Goal: Communication & Community: Answer question/provide support

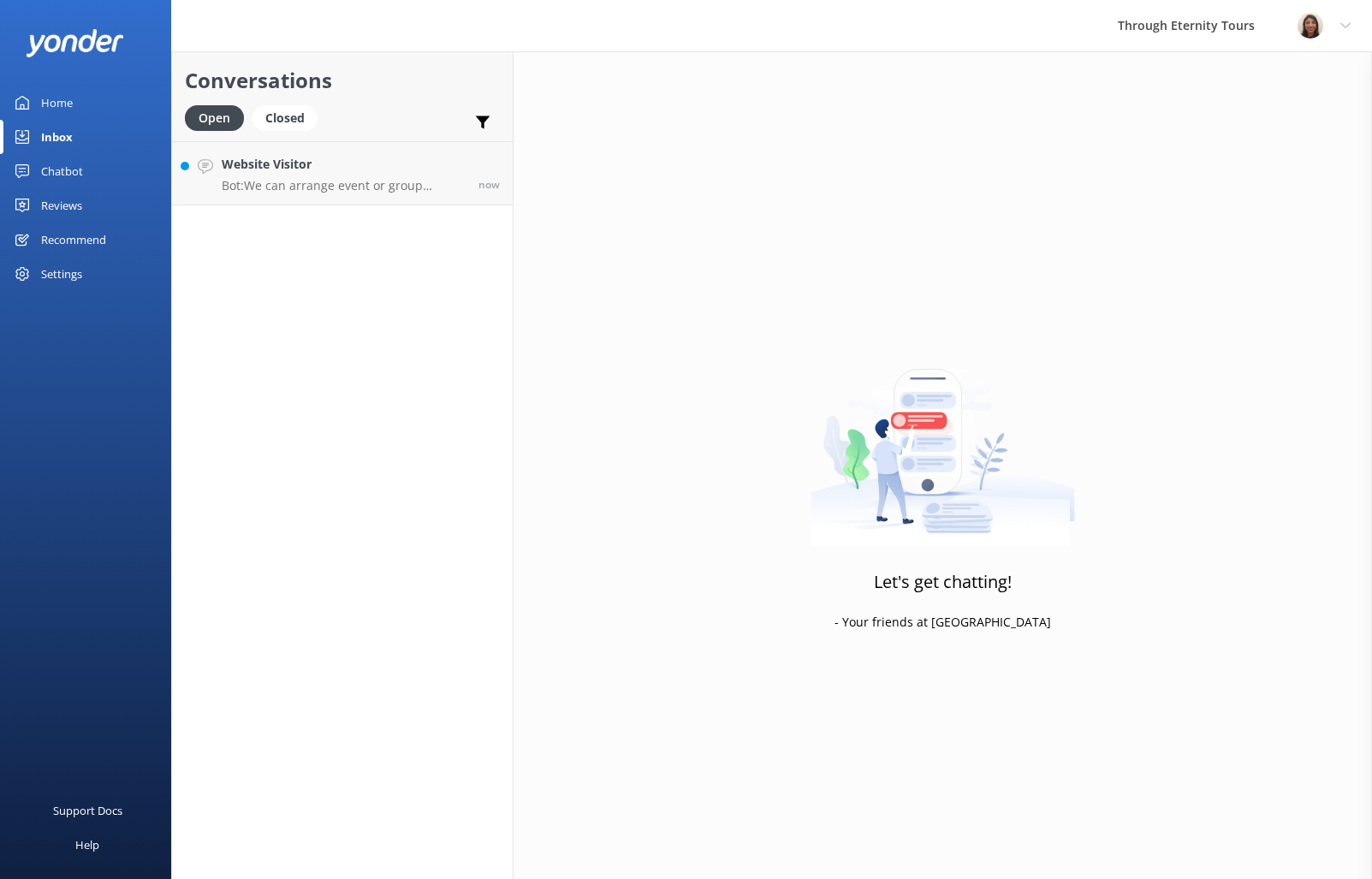
click at [349, 184] on p "Bot: We can arrange event or group bookings and customize the itinerary based o…" at bounding box center [343, 186] width 244 height 16
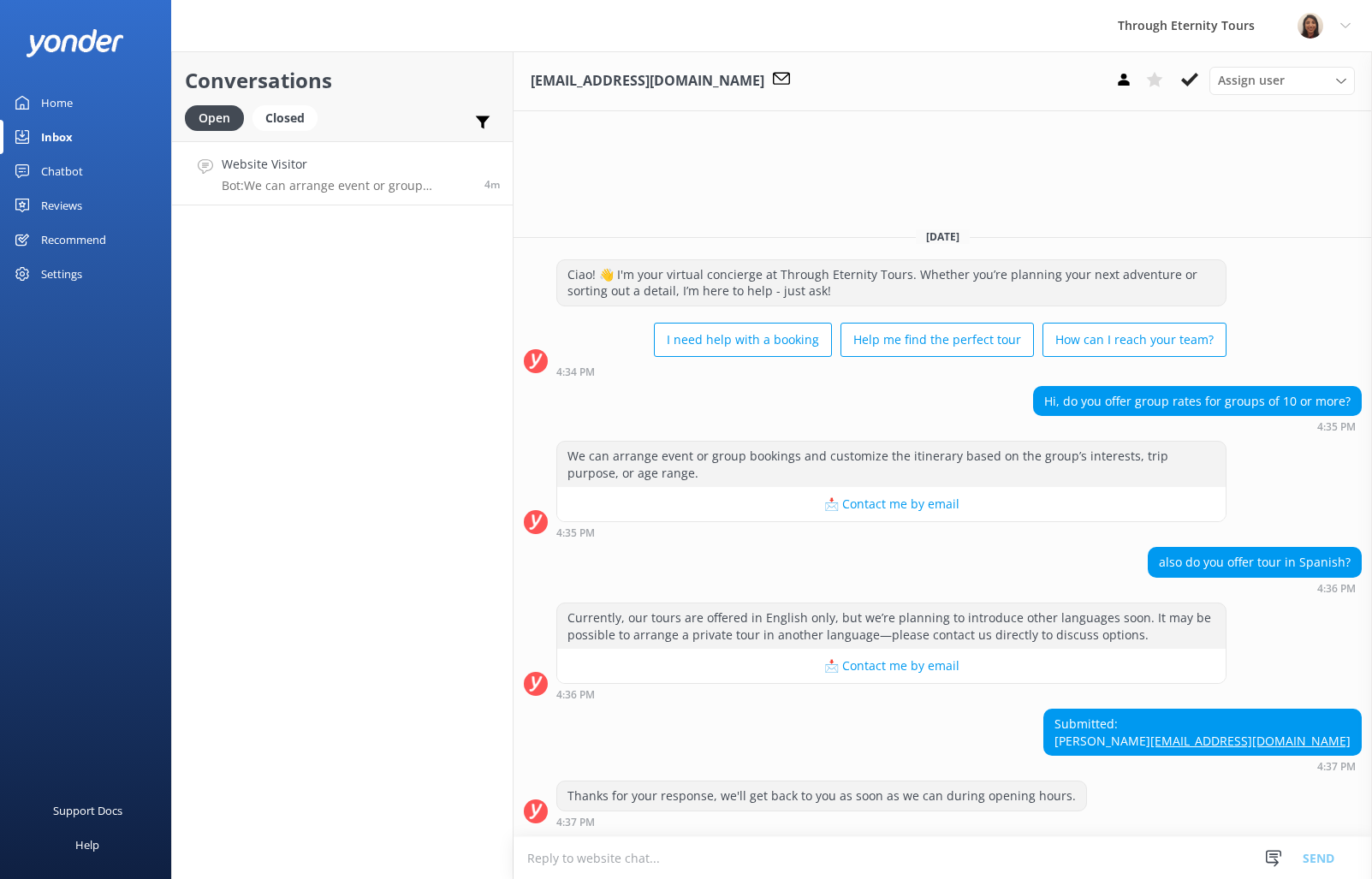
click at [284, 171] on h4 "Website Visitor" at bounding box center [346, 164] width 250 height 19
click at [1269, 91] on div "Assign user Jennifer Justin Lorenzo Bettina Josephine Nadya Oks Hilton Biswas S…" at bounding box center [1282, 80] width 145 height 27
click at [1298, 226] on div "[PERSON_NAME] [PERSON_NAME]" at bounding box center [1286, 229] width 135 height 35
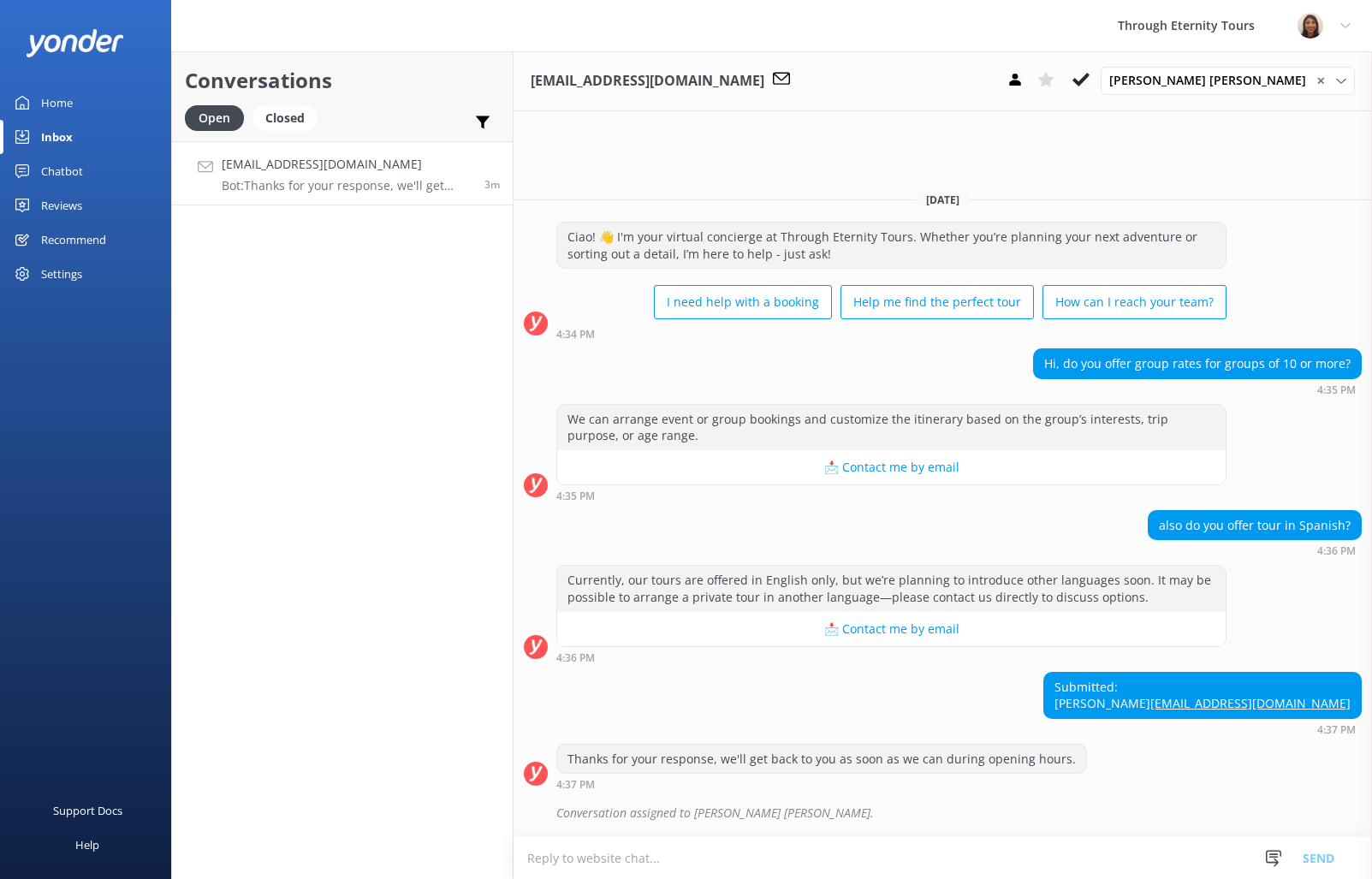
click at [1096, 854] on textarea at bounding box center [943, 857] width 858 height 42
paste textarea "Hello, my name is Bettina from Through Eternity Tours. I’m stepping in to assis…"
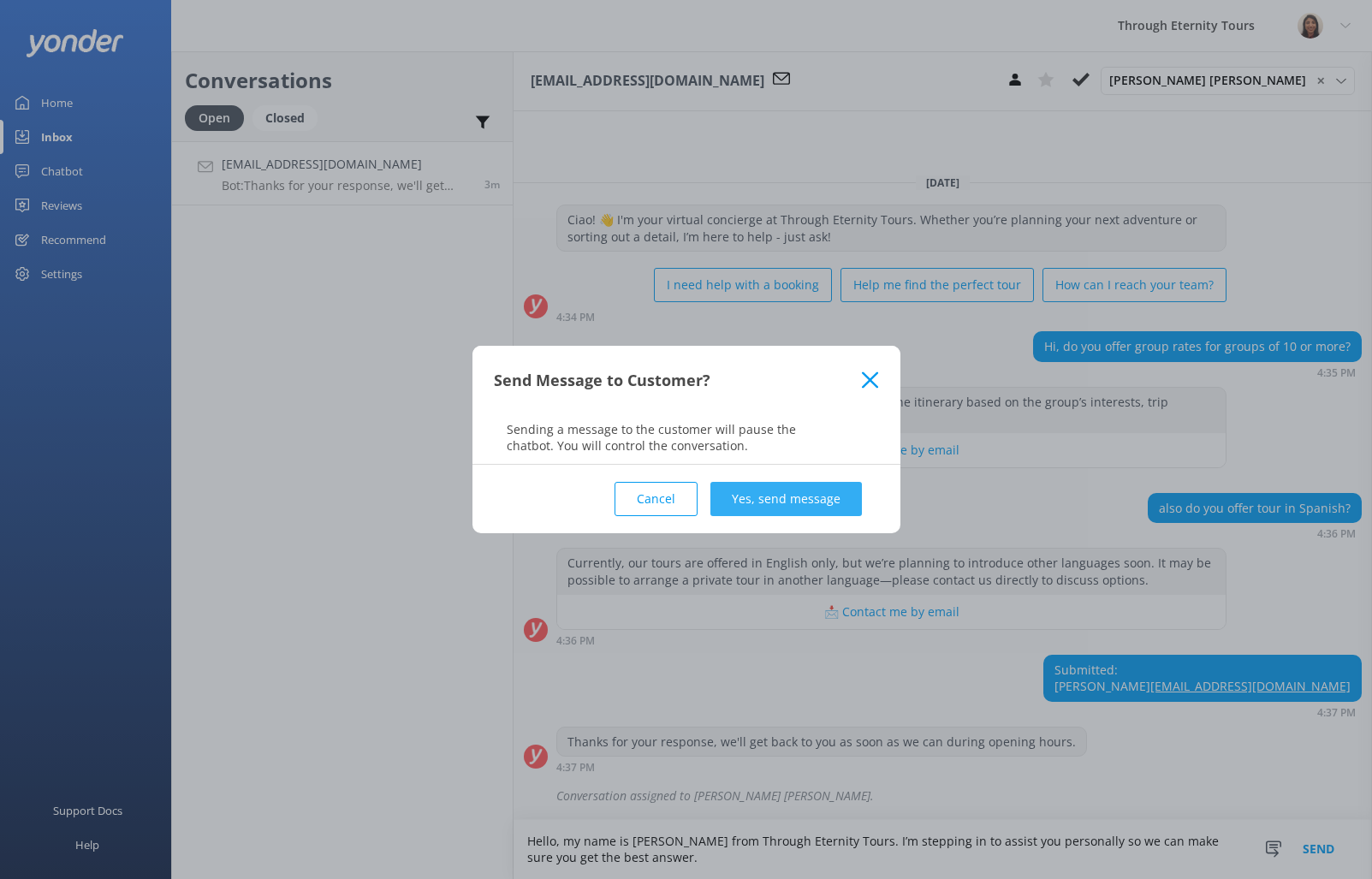
type textarea "Hello, my name is Bettina from Through Eternity Tours. I’m stepping in to assis…"
click at [806, 499] on button "Yes, send message" at bounding box center [786, 499] width 152 height 34
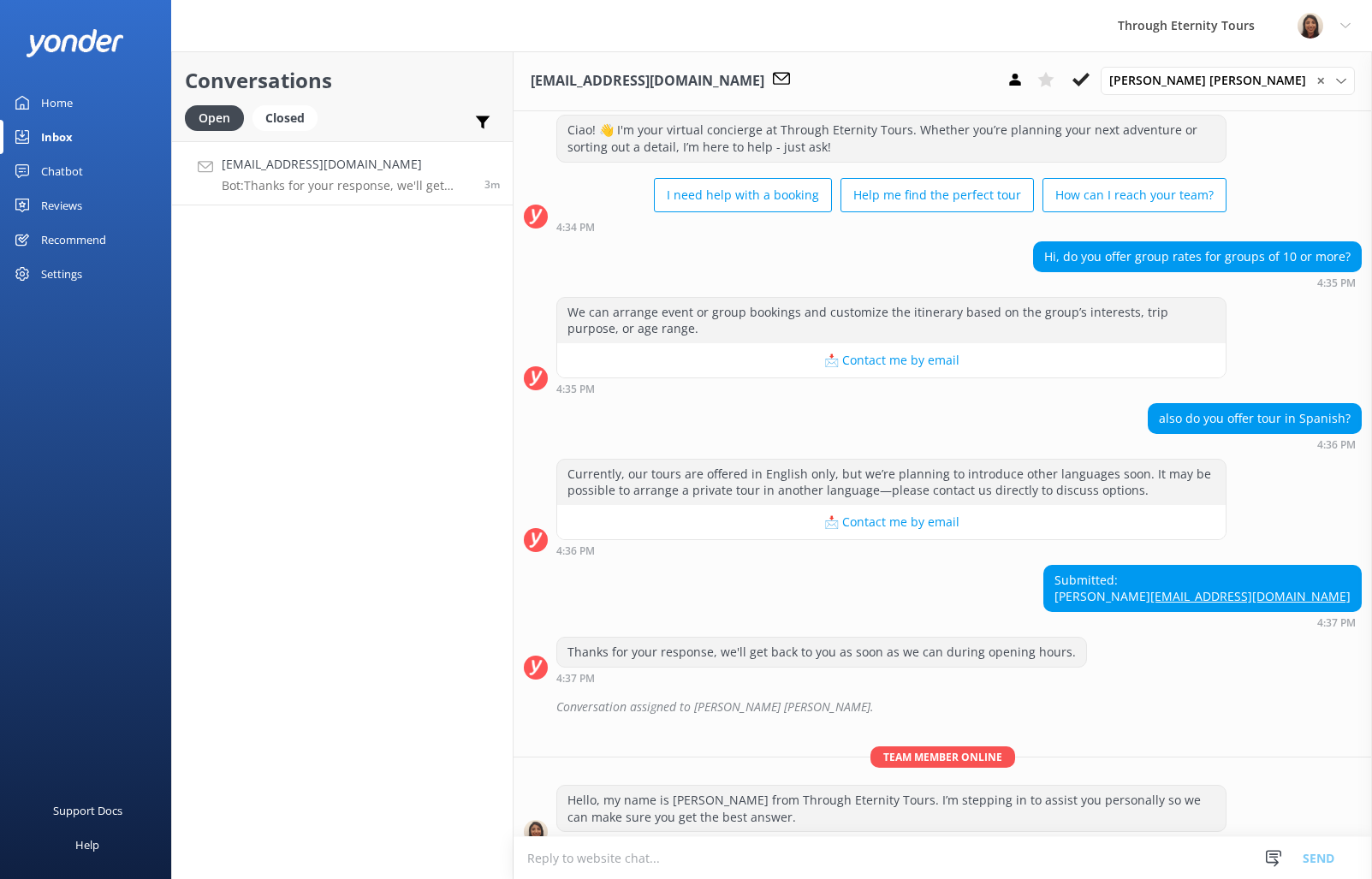
scroll to position [77, 0]
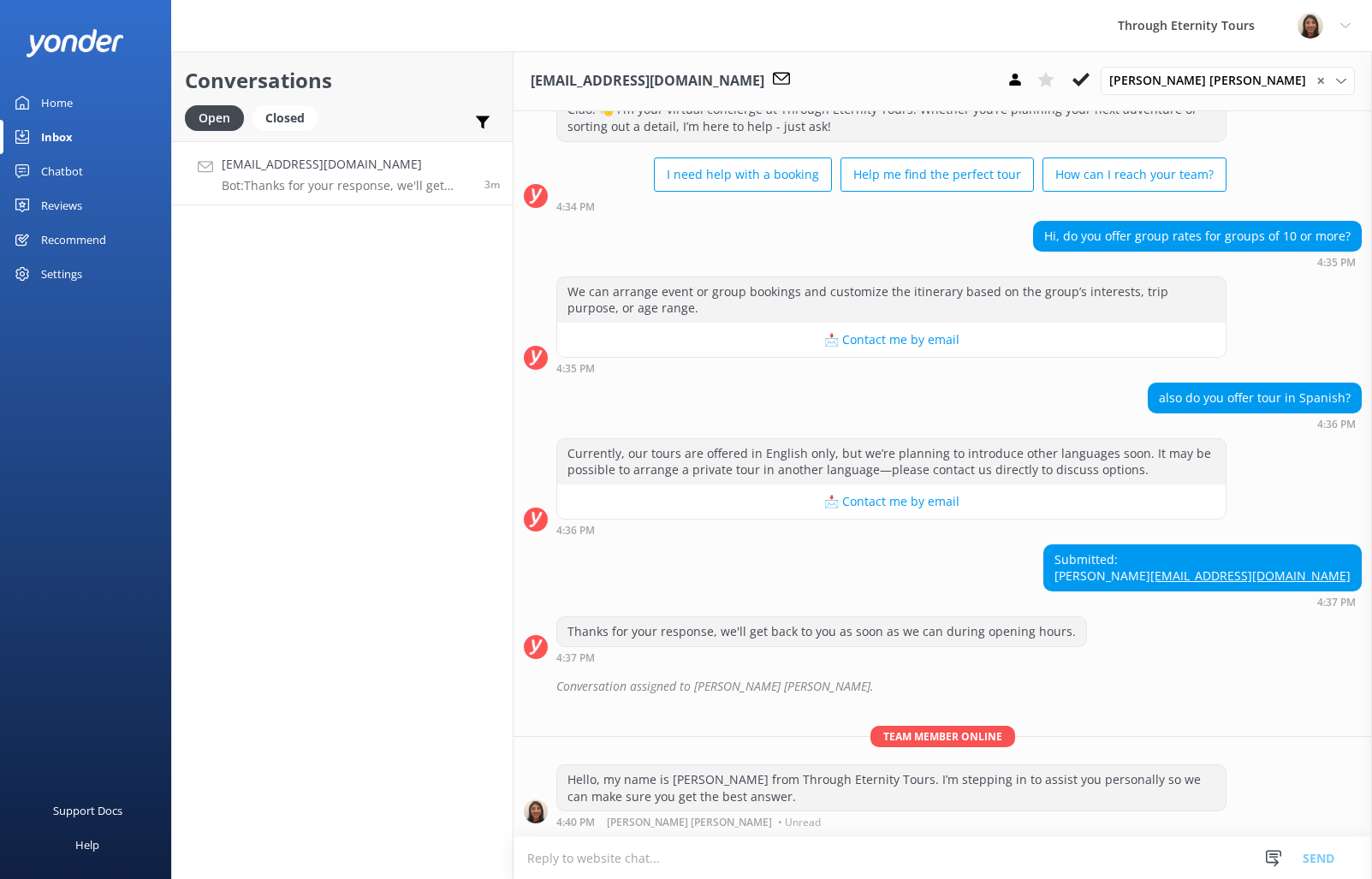
click at [991, 847] on textarea at bounding box center [943, 857] width 858 height 42
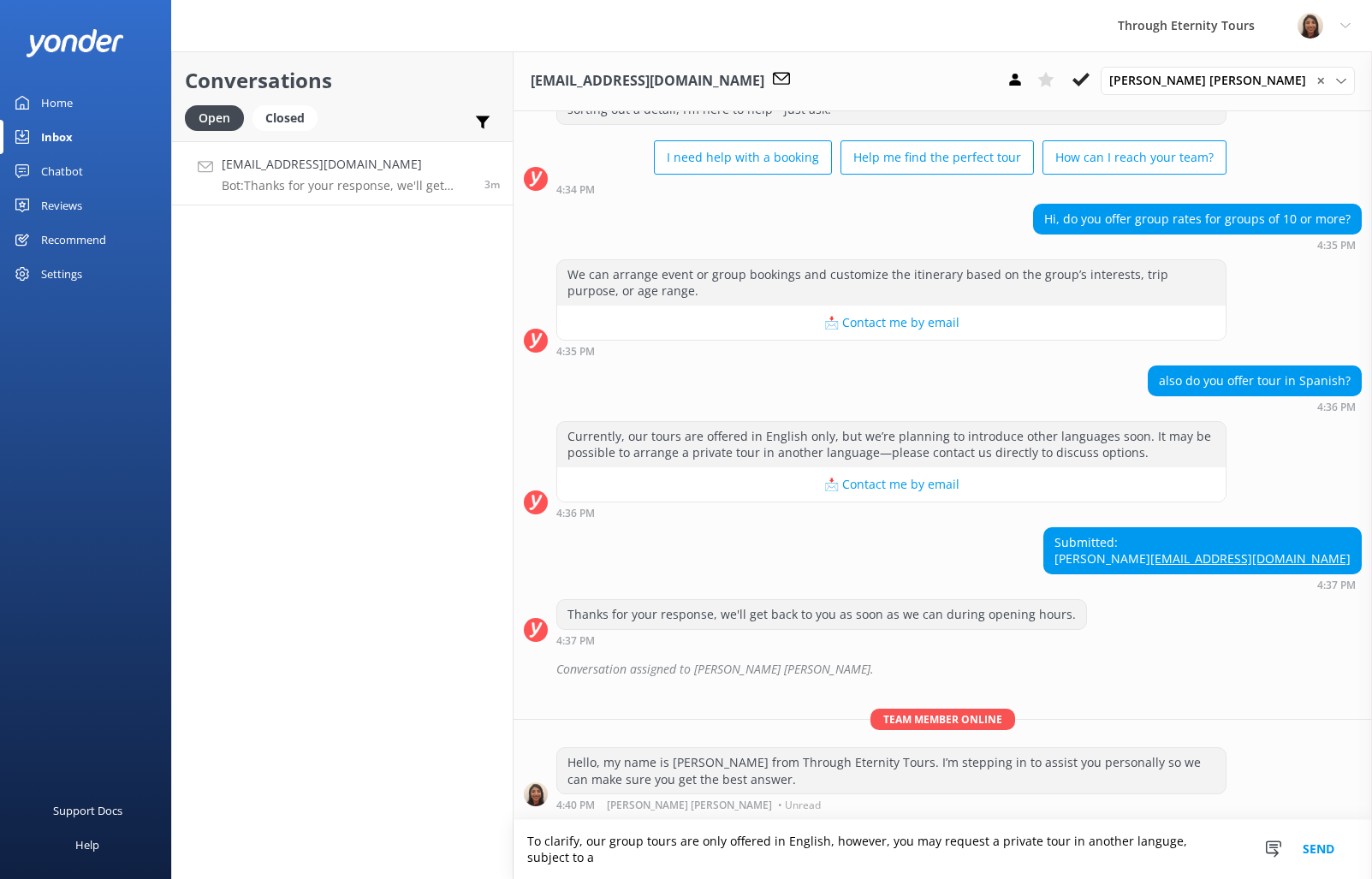
scroll to position [95, 0]
click at [992, 837] on textarea "To clarify, our group tours are only offered in English, however, you may reque…" at bounding box center [943, 849] width 858 height 59
paste textarea "conducted exclusively in English. However, private tours in other languages may…"
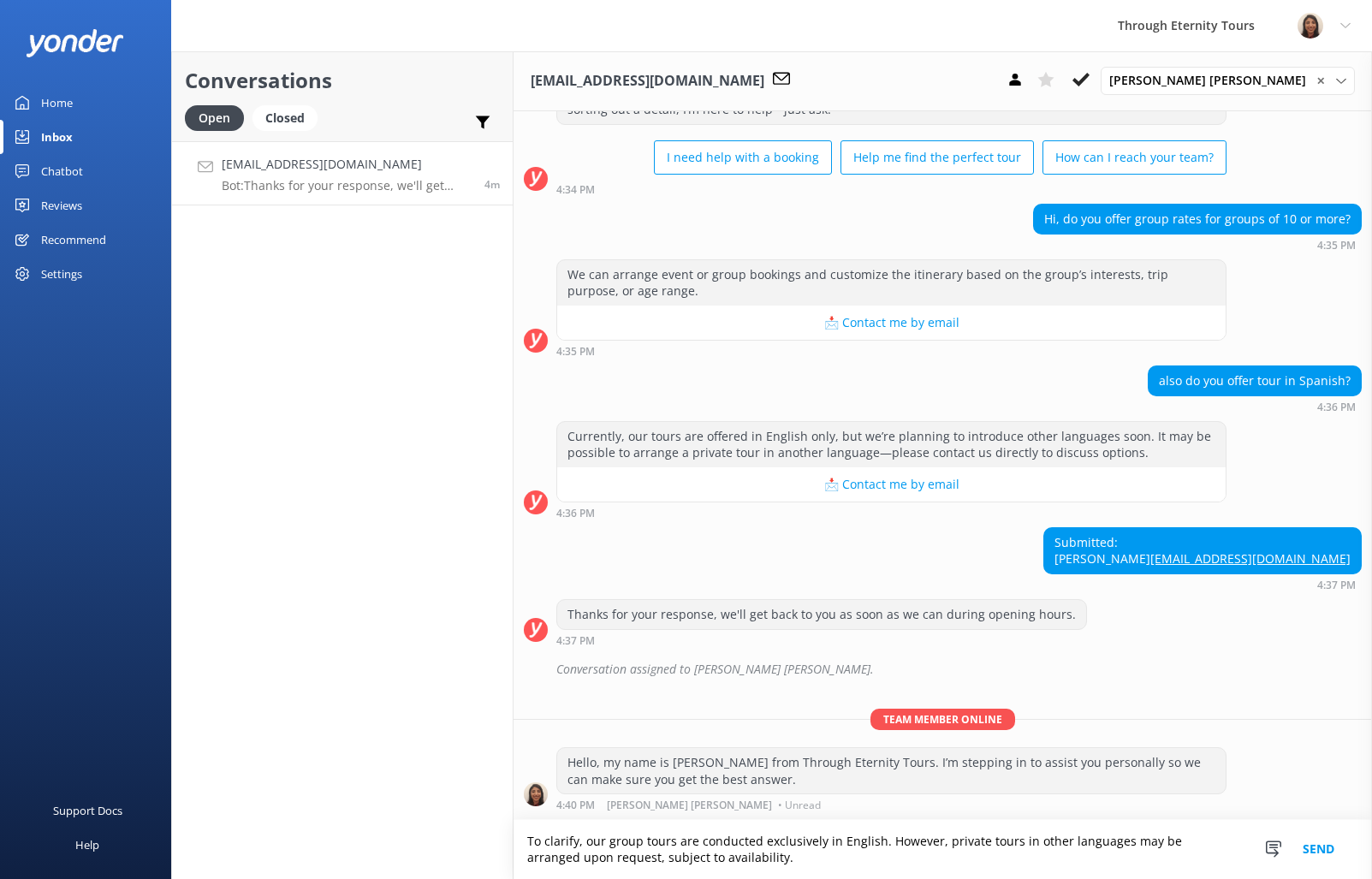
type textarea "To clarify, our group tours are conducted exclusively in English. However, priv…"
click at [1310, 849] on button "Send" at bounding box center [1317, 849] width 64 height 59
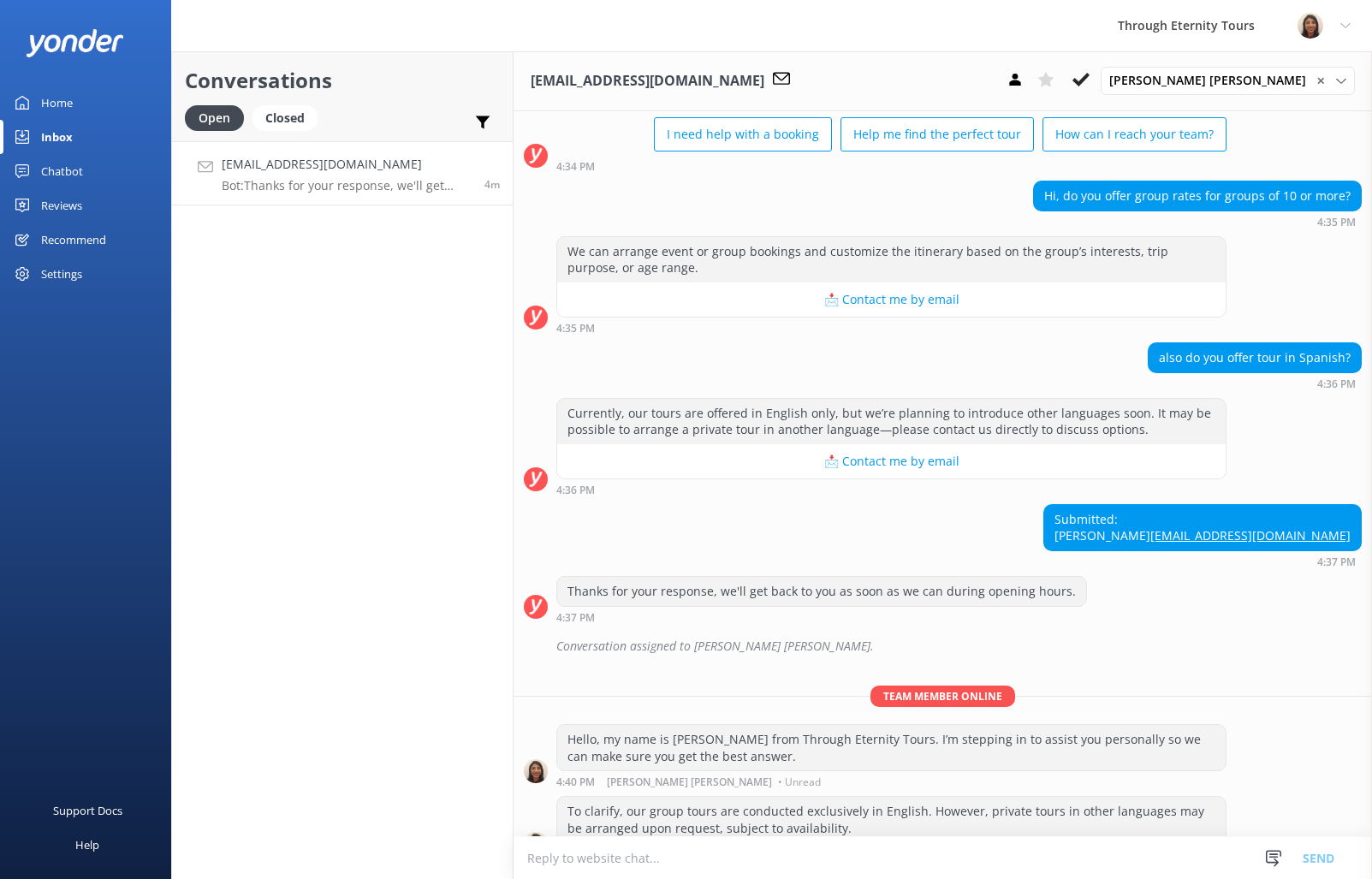
scroll to position [90, 0]
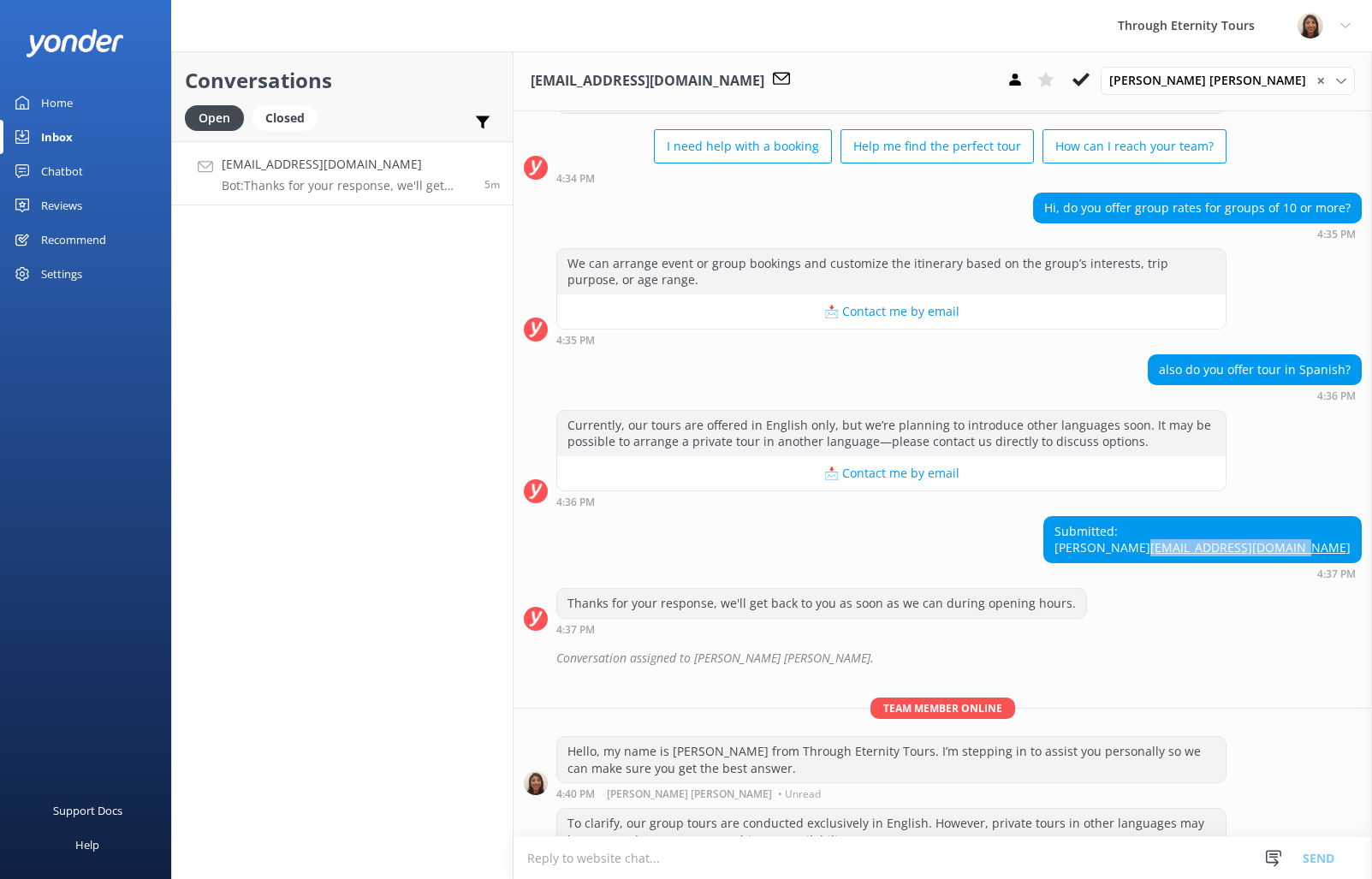
copy link "efrennunez@miamigov.com"
click at [1219, 550] on div "Submitted: Efren Nunez efrennunez@miamigov.com" at bounding box center [1201, 539] width 317 height 45
click at [1215, 545] on div "Submitted: Efren Nunez efrennunez@miamigov.com" at bounding box center [1201, 539] width 317 height 45
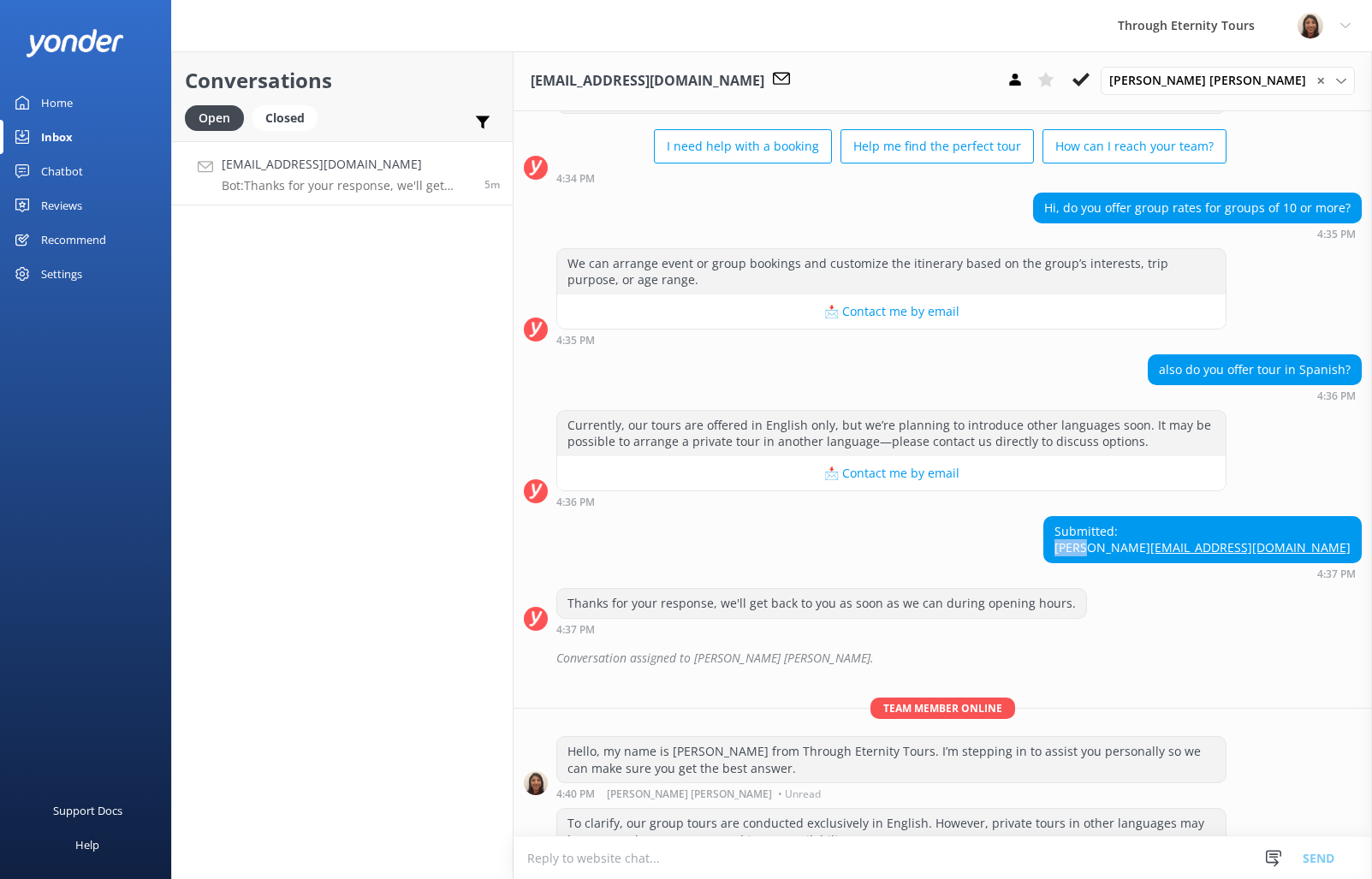
copy div "Efren"
click at [1089, 81] on use at bounding box center [1080, 79] width 17 height 14
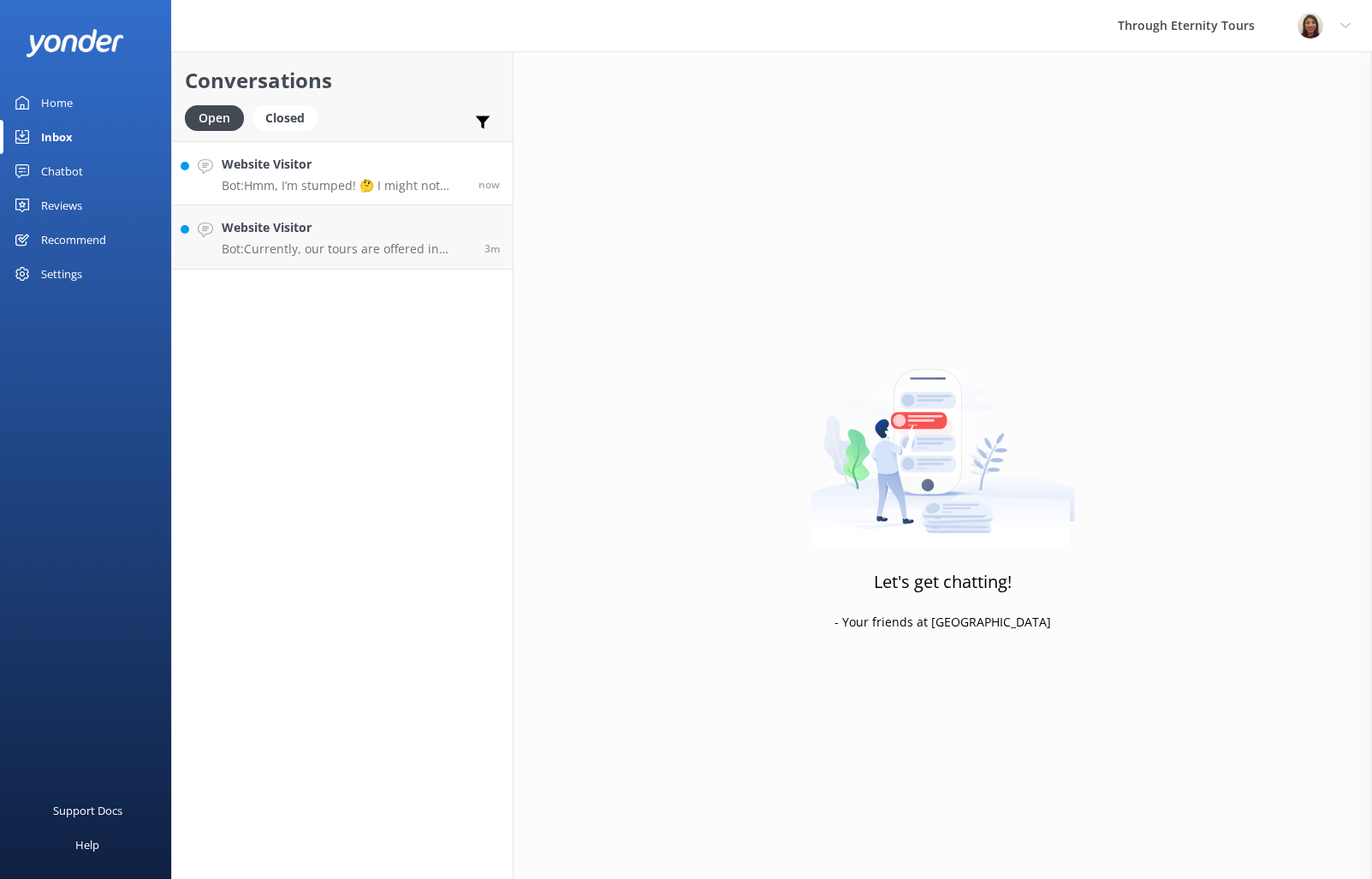
click at [305, 199] on link "Website Visitor Bot: Hmm, I’m stumped! 🤔 I might not have the answer to that on…" at bounding box center [341, 172] width 340 height 64
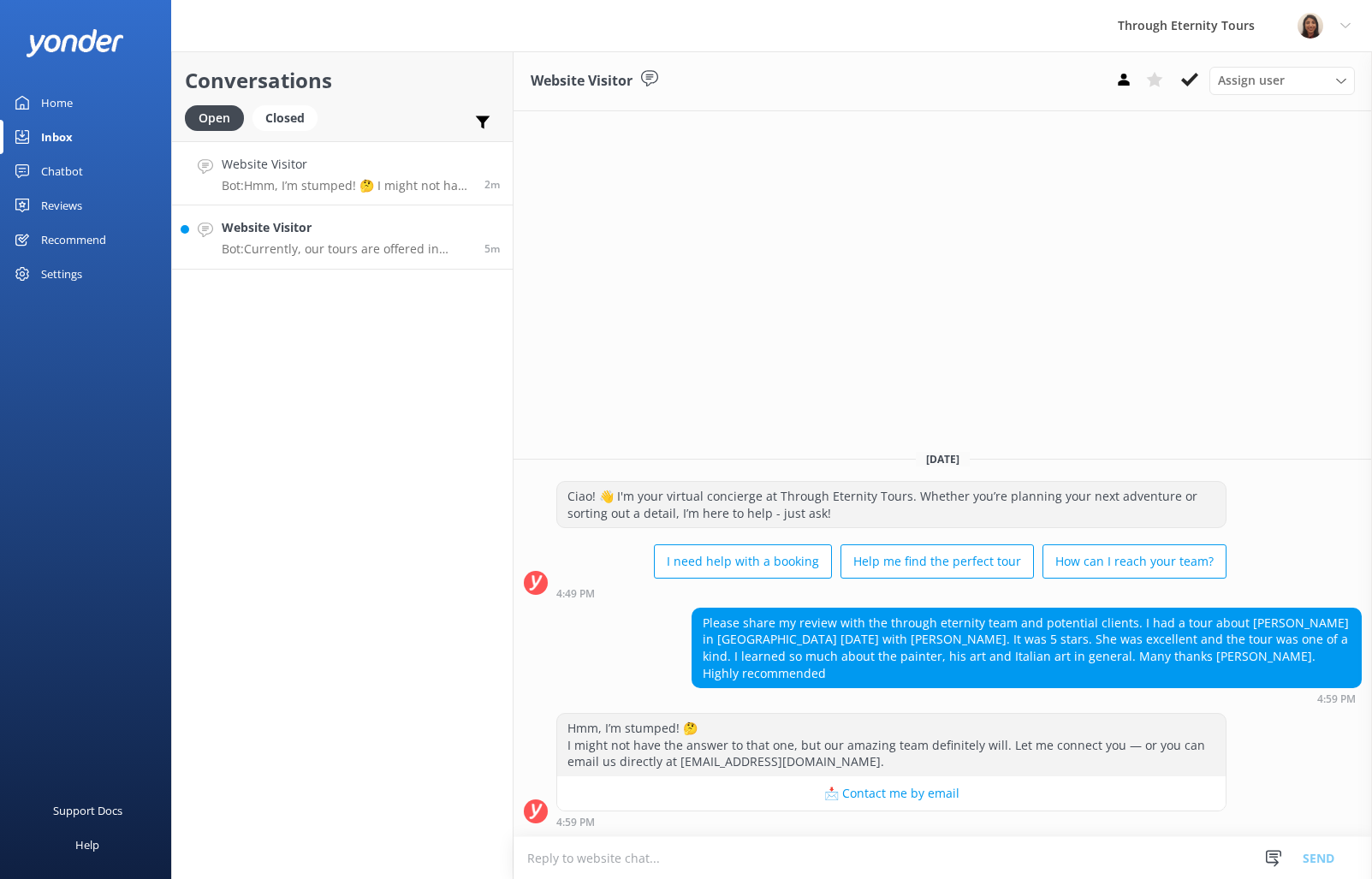
click at [312, 247] on p "Bot: Currently, our tours are offered in English only, but we’re planning to in…" at bounding box center [346, 249] width 250 height 16
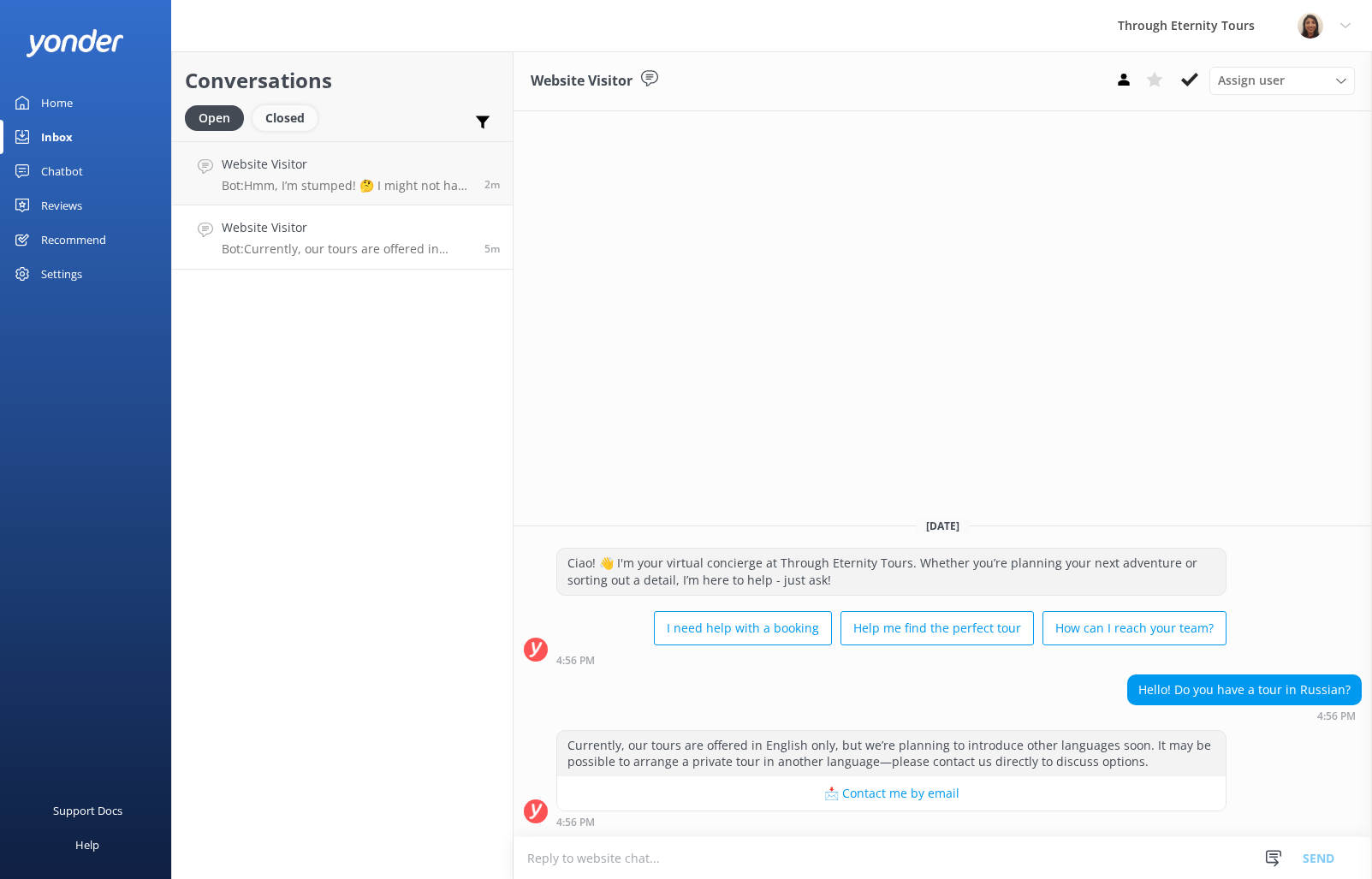
click at [293, 120] on div "Closed" at bounding box center [285, 118] width 65 height 25
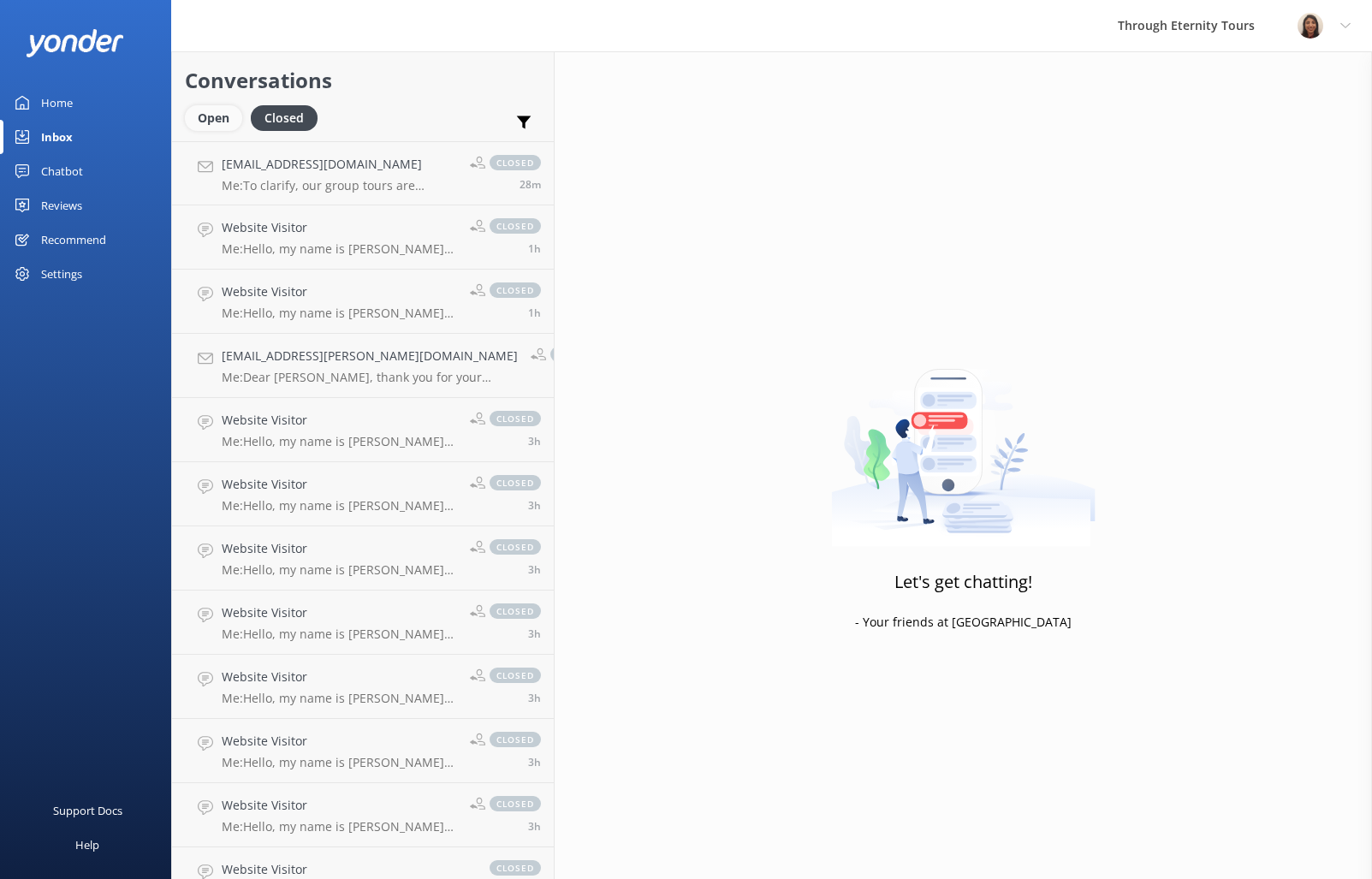
click at [221, 116] on div "Open" at bounding box center [214, 118] width 57 height 25
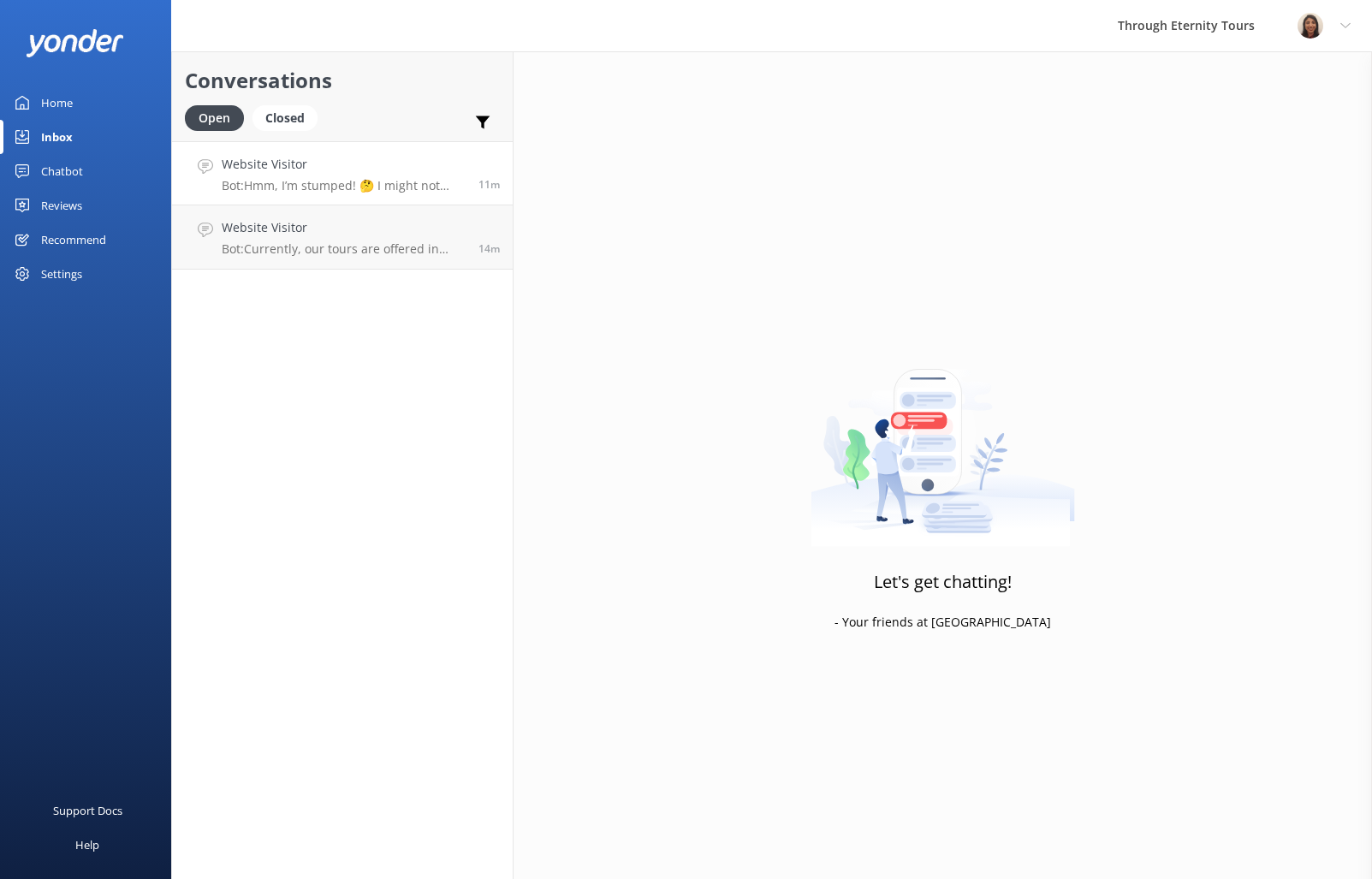
click at [338, 179] on p "Bot: Hmm, I’m stumped! 🤔 I might not have the answer to that one, but our amazi…" at bounding box center [343, 186] width 244 height 16
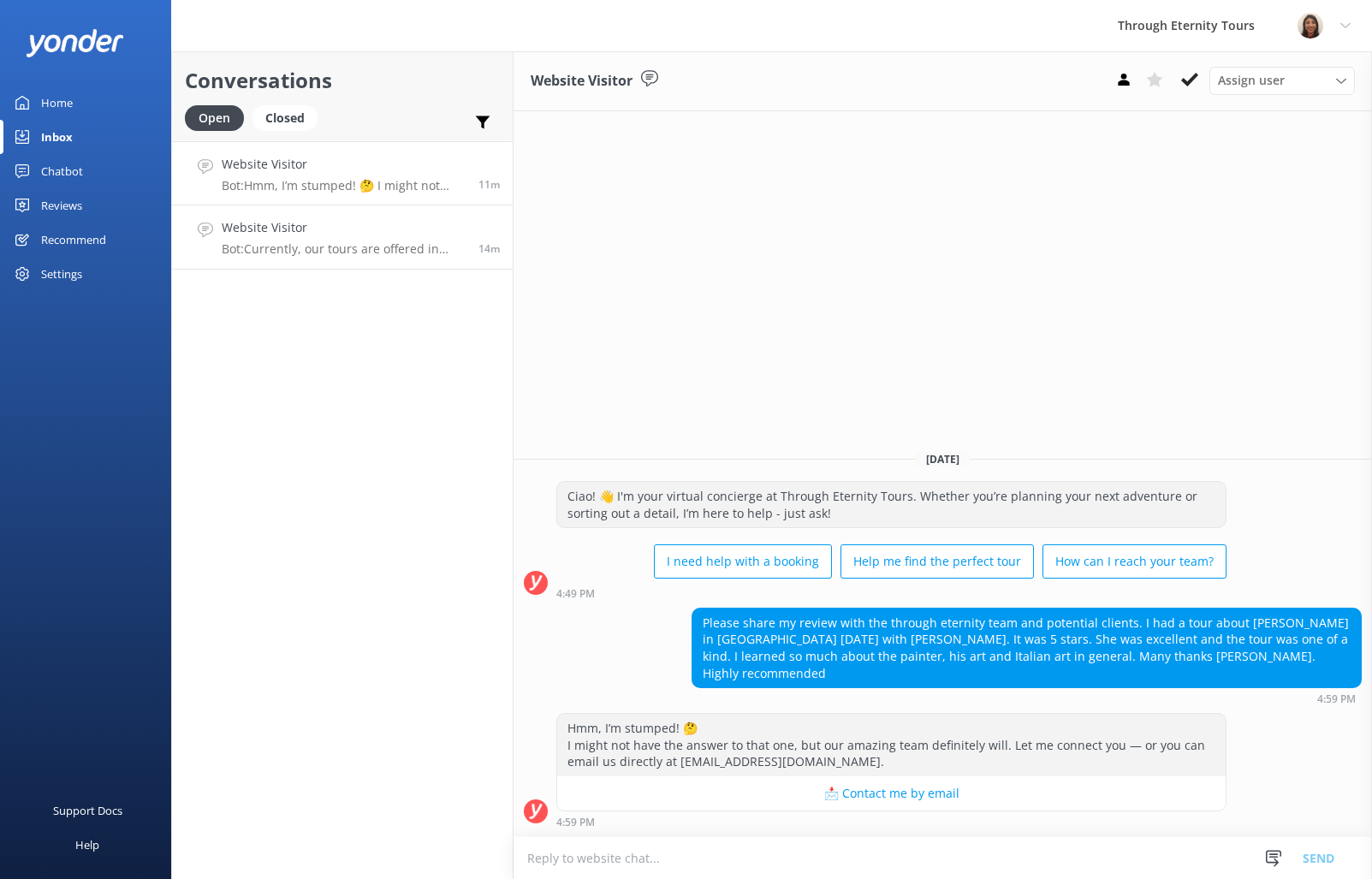
click at [301, 255] on p "Bot: Currently, our tours are offered in English only, but we’re planning to in…" at bounding box center [343, 249] width 244 height 16
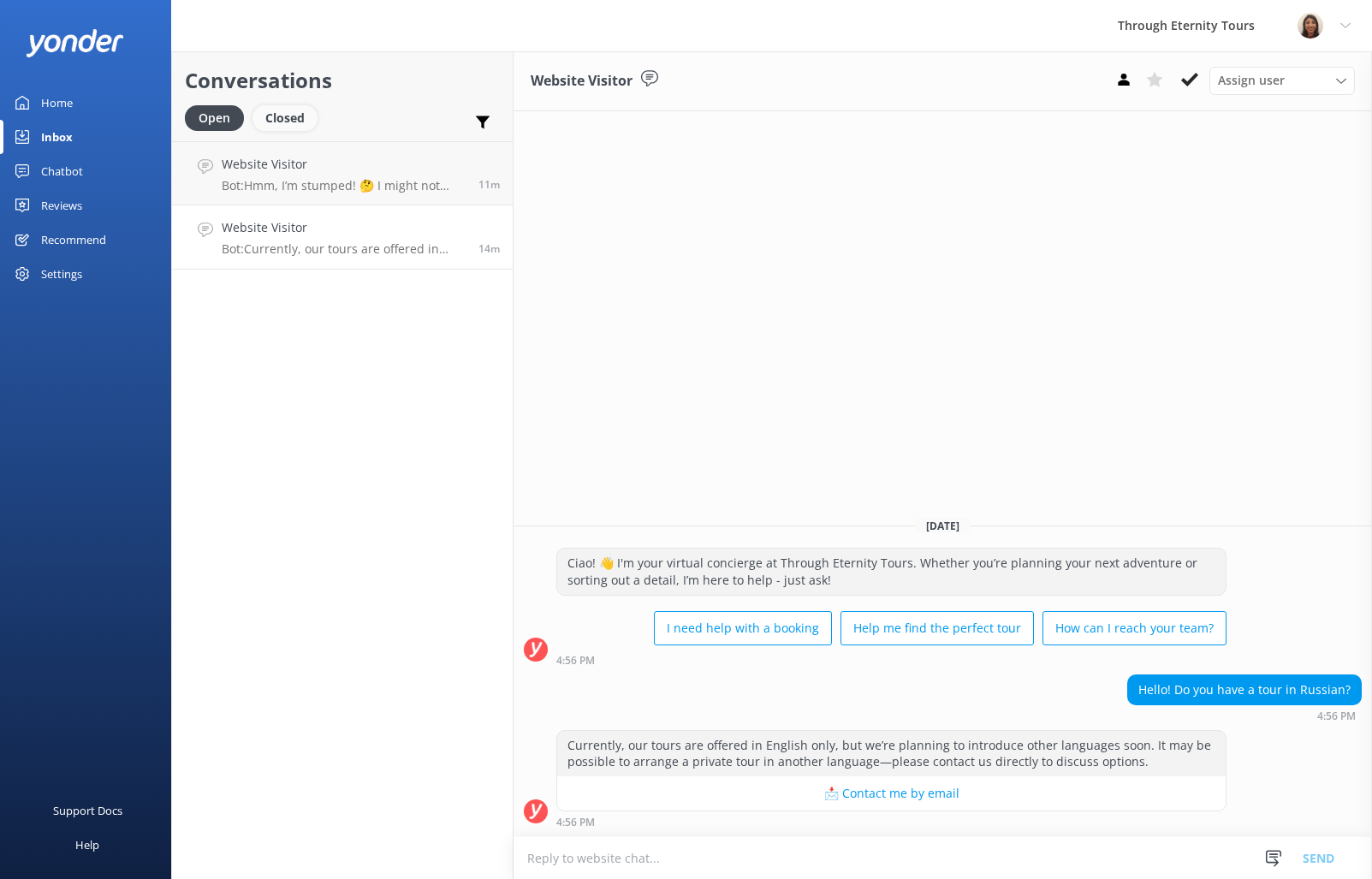
click at [261, 123] on div "Closed" at bounding box center [285, 118] width 65 height 25
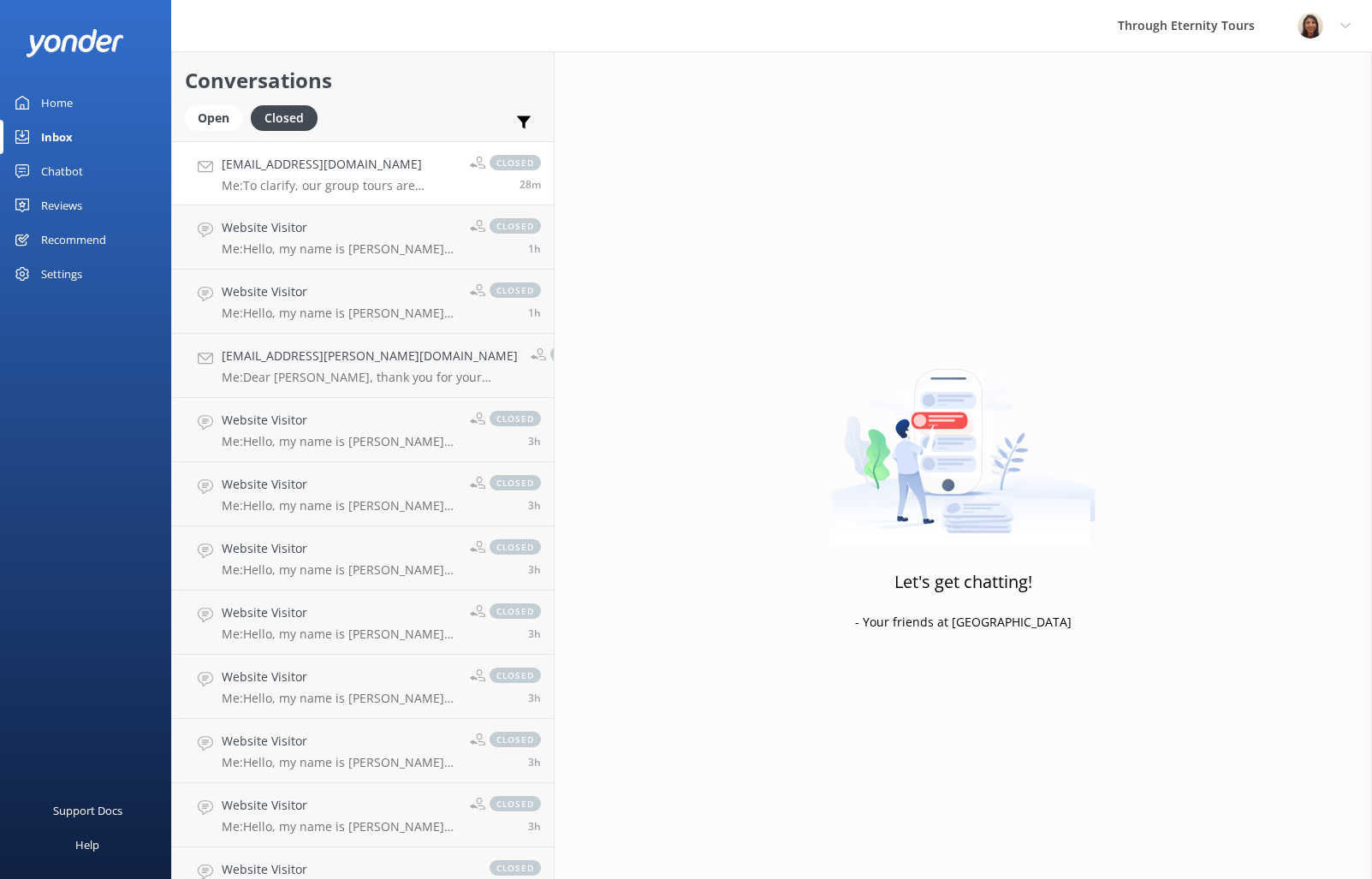
click at [277, 165] on h4 "efrennunez@miamigov.com" at bounding box center [339, 164] width 235 height 19
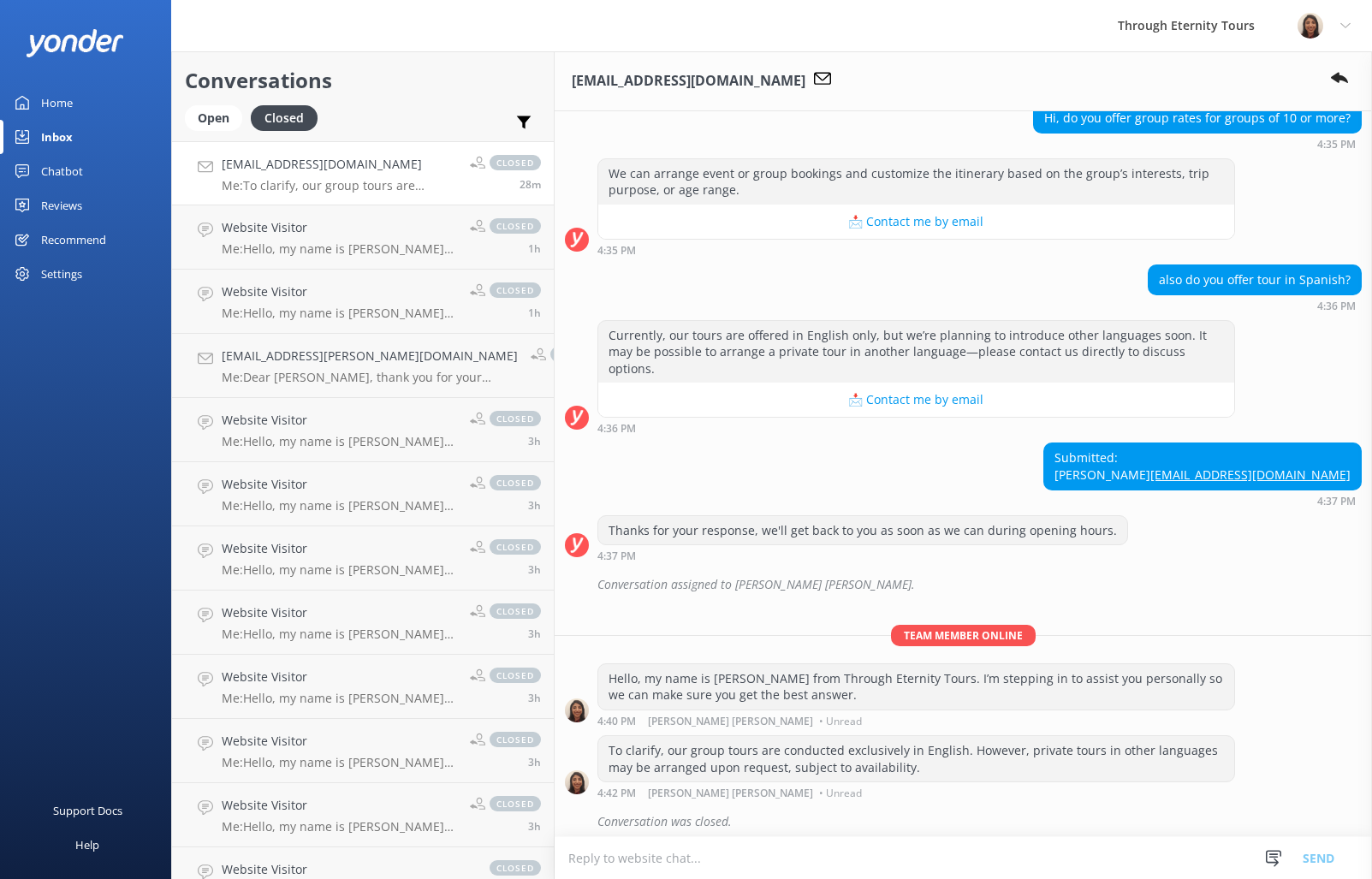
scroll to position [187, 0]
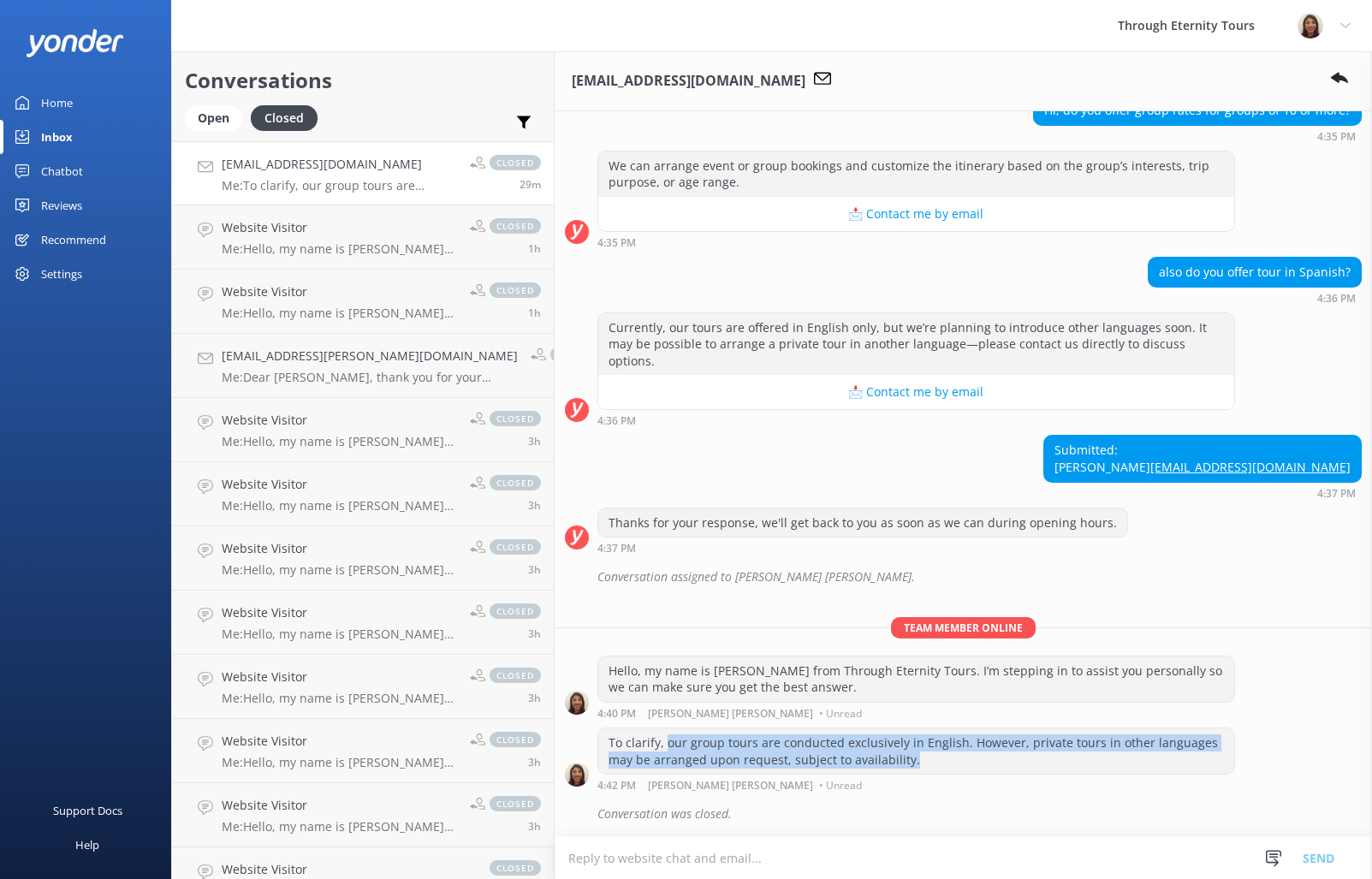
drag, startPoint x: 837, startPoint y: 757, endPoint x: 626, endPoint y: 745, distance: 211.3
click at [626, 745] on div "To clarify, our group tours are conducted exclusively in English. However, priv…" at bounding box center [915, 751] width 636 height 45
copy div "our group tours are conducted exclusively in English. However, private tours in…"
click at [85, 100] on link "Home" at bounding box center [85, 102] width 172 height 34
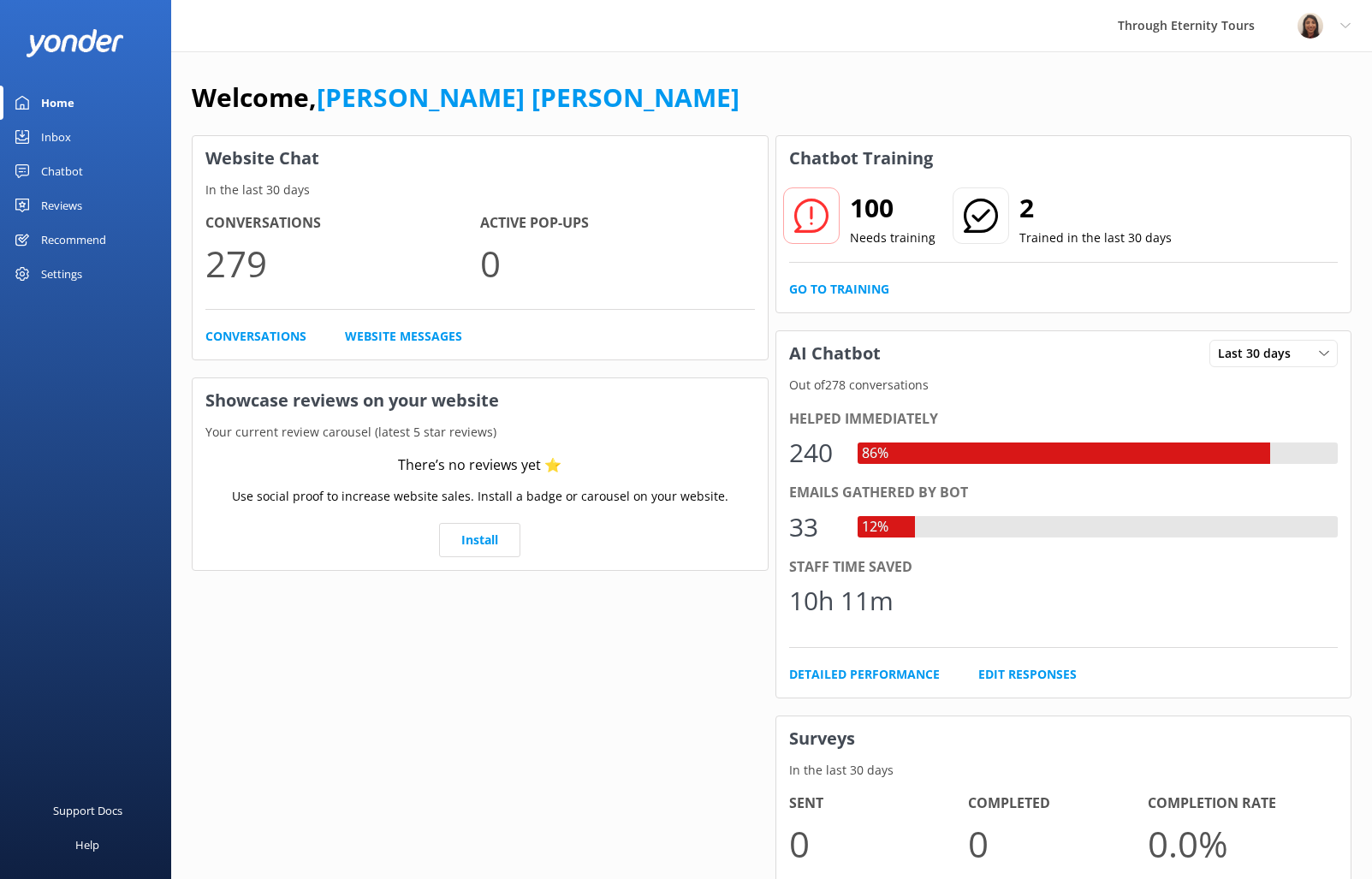
click at [75, 132] on link "Inbox" at bounding box center [85, 136] width 172 height 34
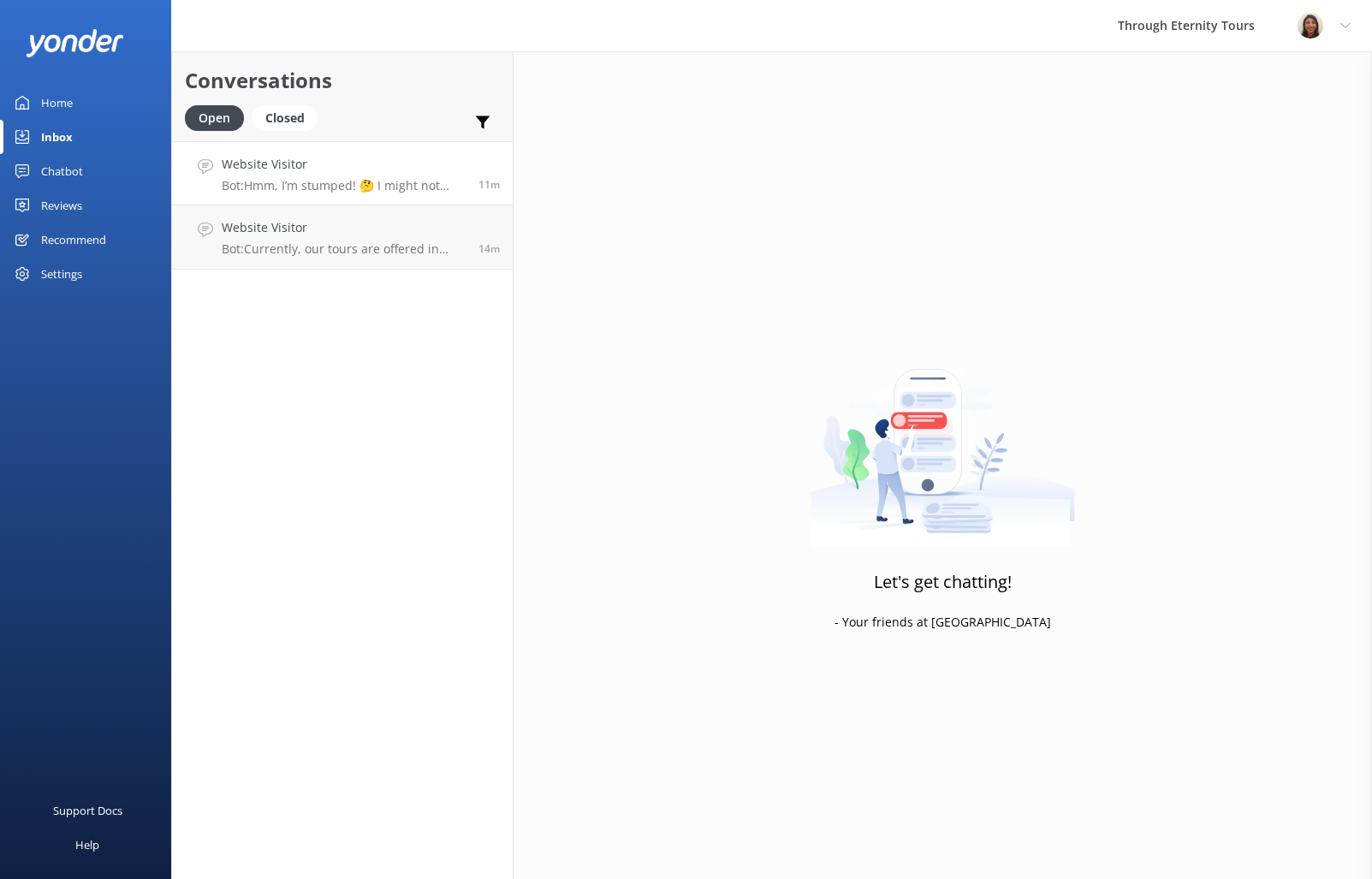
click at [296, 192] on p "Bot: Hmm, I’m stumped! 🤔 I might not have the answer to that one, but our amazi…" at bounding box center [343, 186] width 244 height 16
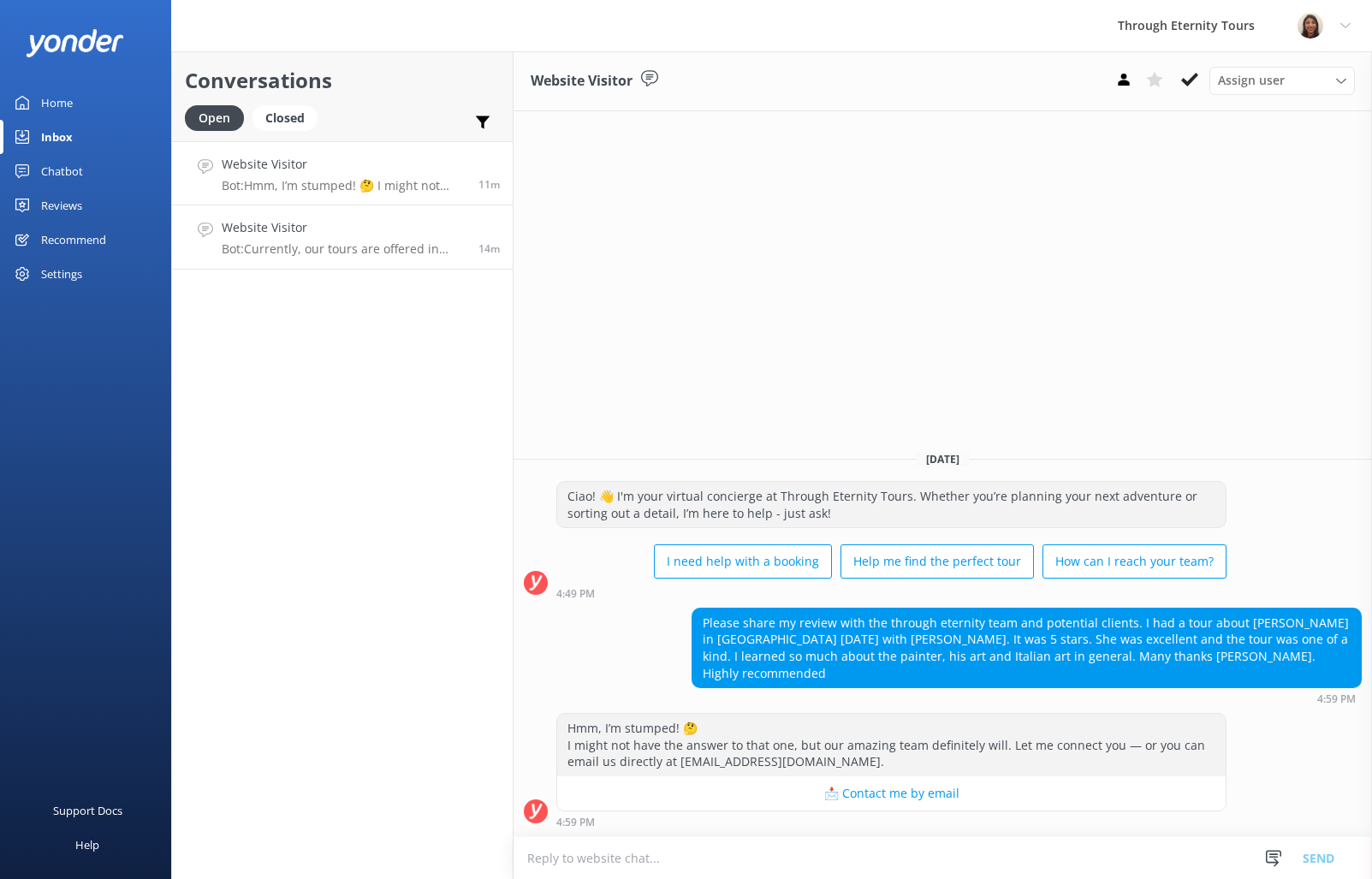
click at [345, 236] on h4 "Website Visitor" at bounding box center [343, 227] width 244 height 19
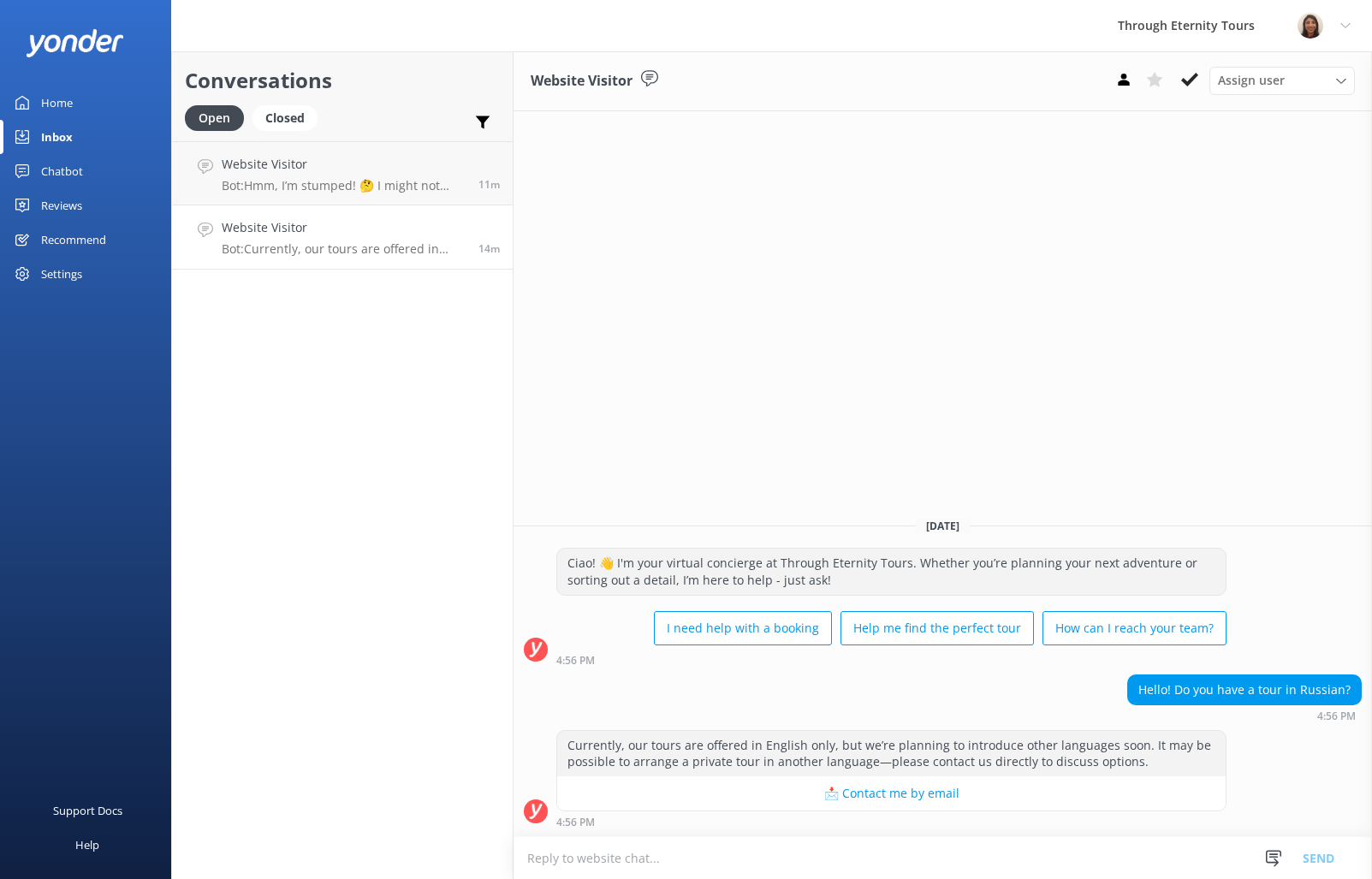
click at [820, 845] on textarea at bounding box center [943, 857] width 858 height 42
paste textarea "our group tours are conducted exclusively in English. However, private tours in…"
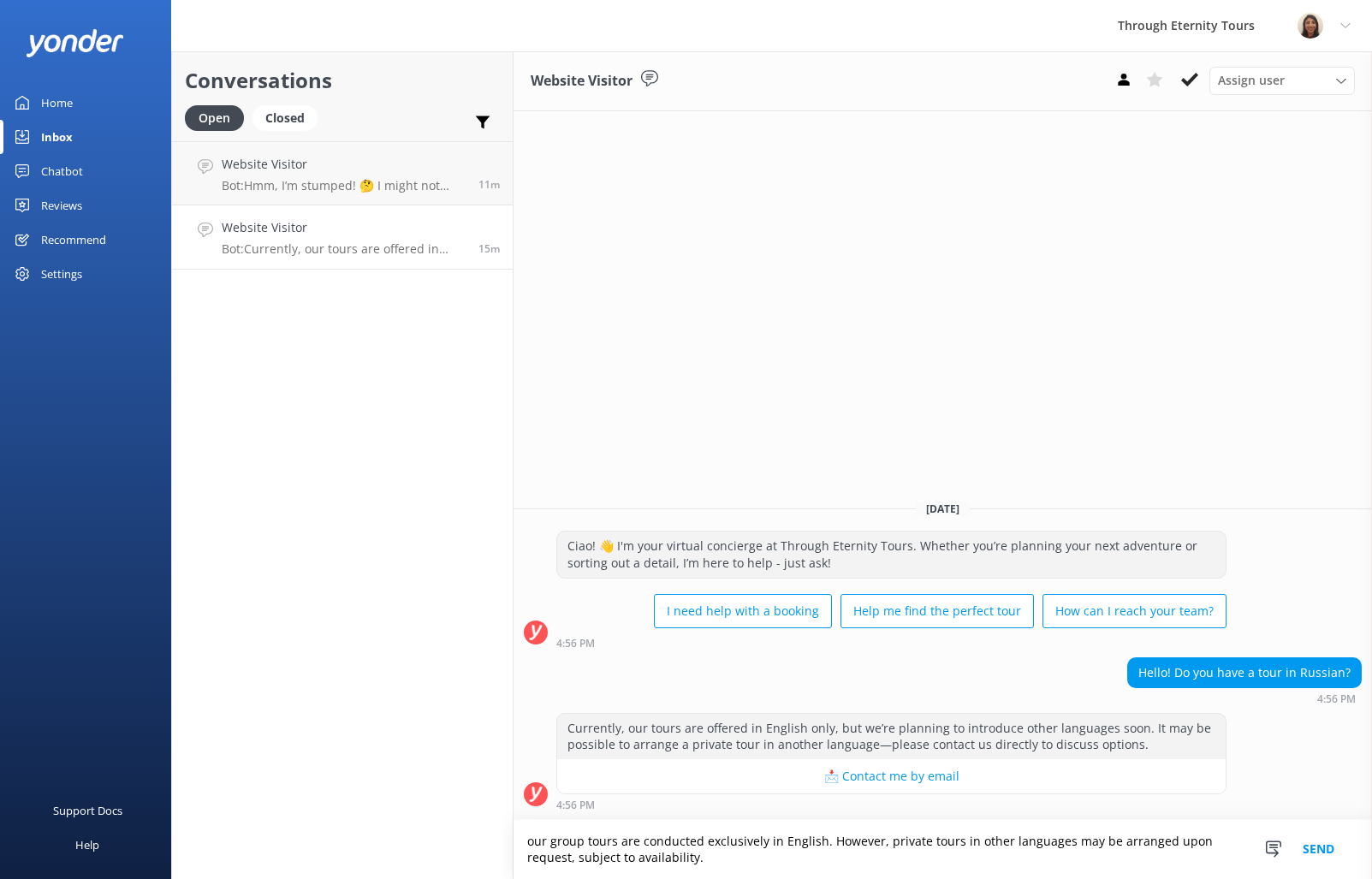
click at [527, 841] on textarea "our group tours are conducted exclusively in English. However, private tours in…" at bounding box center [943, 849] width 858 height 59
paste textarea "Hello, my name is Bettina from Through Eternity Tours. Thank you for your quest…"
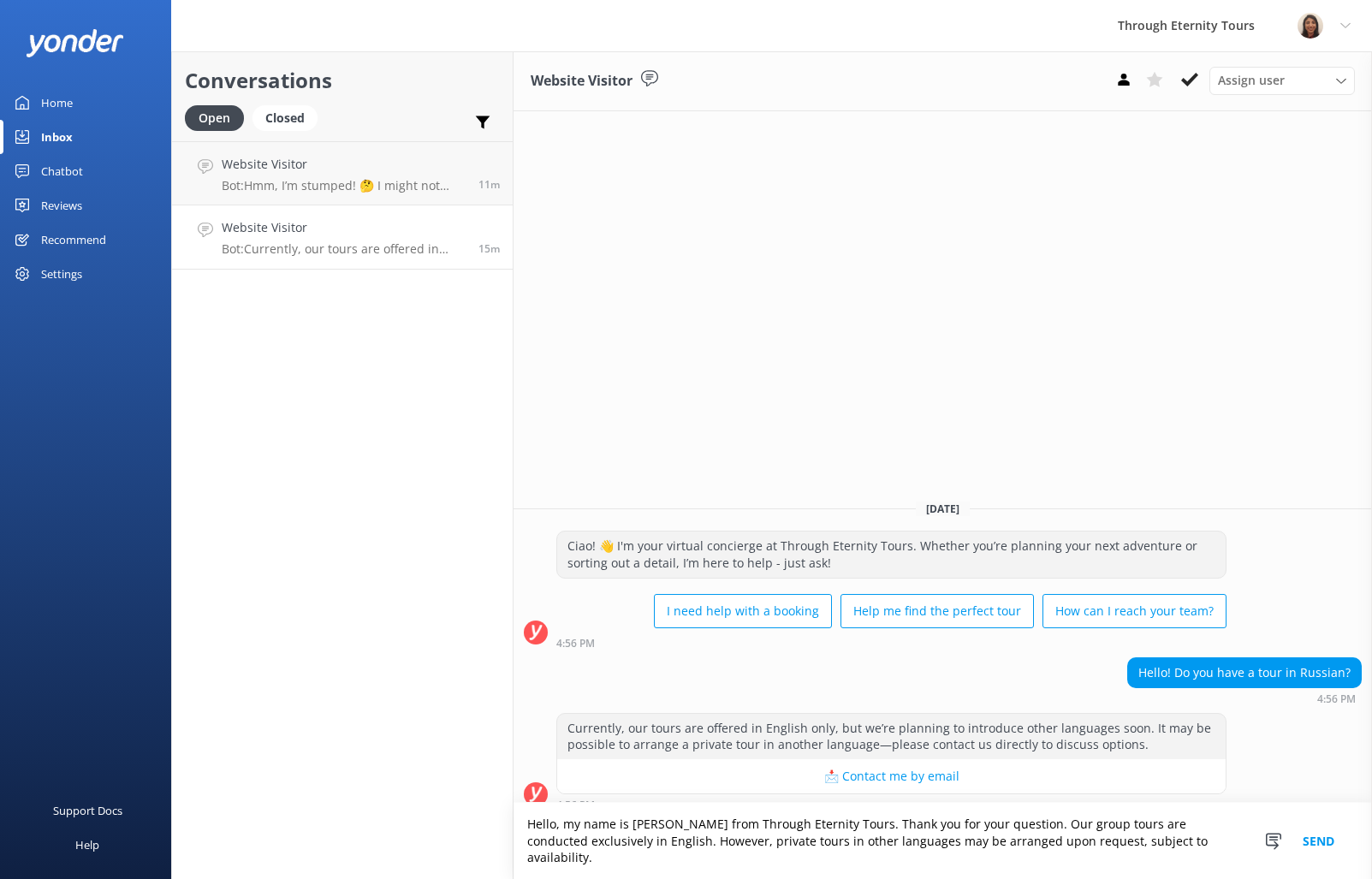
click at [1014, 858] on textarea "Hello, my name is Bettina from Through Eternity Tours. Thank you for your quest…" at bounding box center [943, 841] width 858 height 76
click at [1094, 860] on textarea "Hello, my name is Bettina from Through Eternity Tours. Thank you for your quest…" at bounding box center [943, 841] width 858 height 76
type textarea "Hello, my name is Bettina from Through Eternity Tours. Thank you for your quest…"
click at [1323, 846] on button "Send" at bounding box center [1317, 841] width 64 height 76
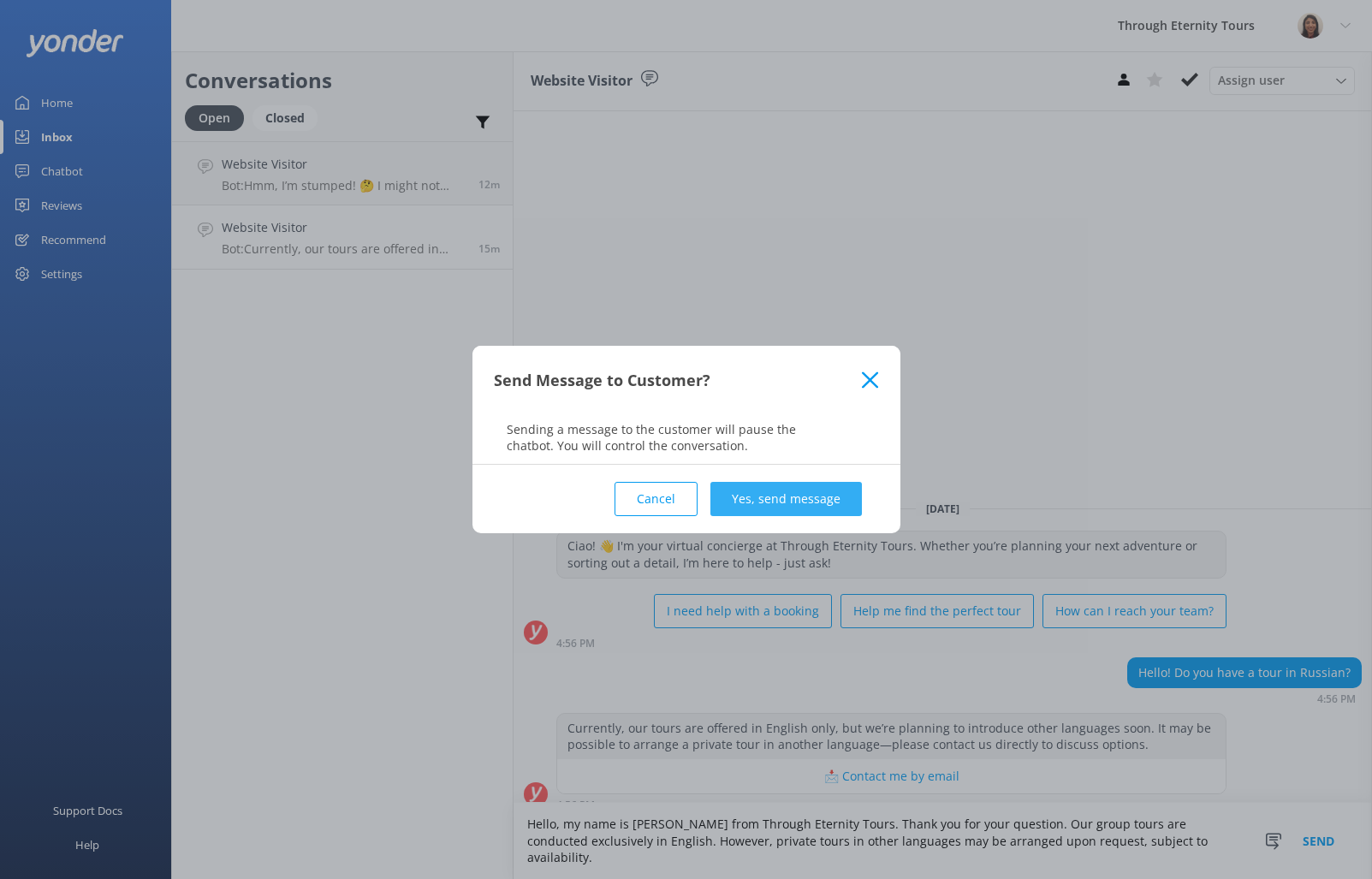
click at [809, 506] on button "Yes, send message" at bounding box center [786, 499] width 152 height 34
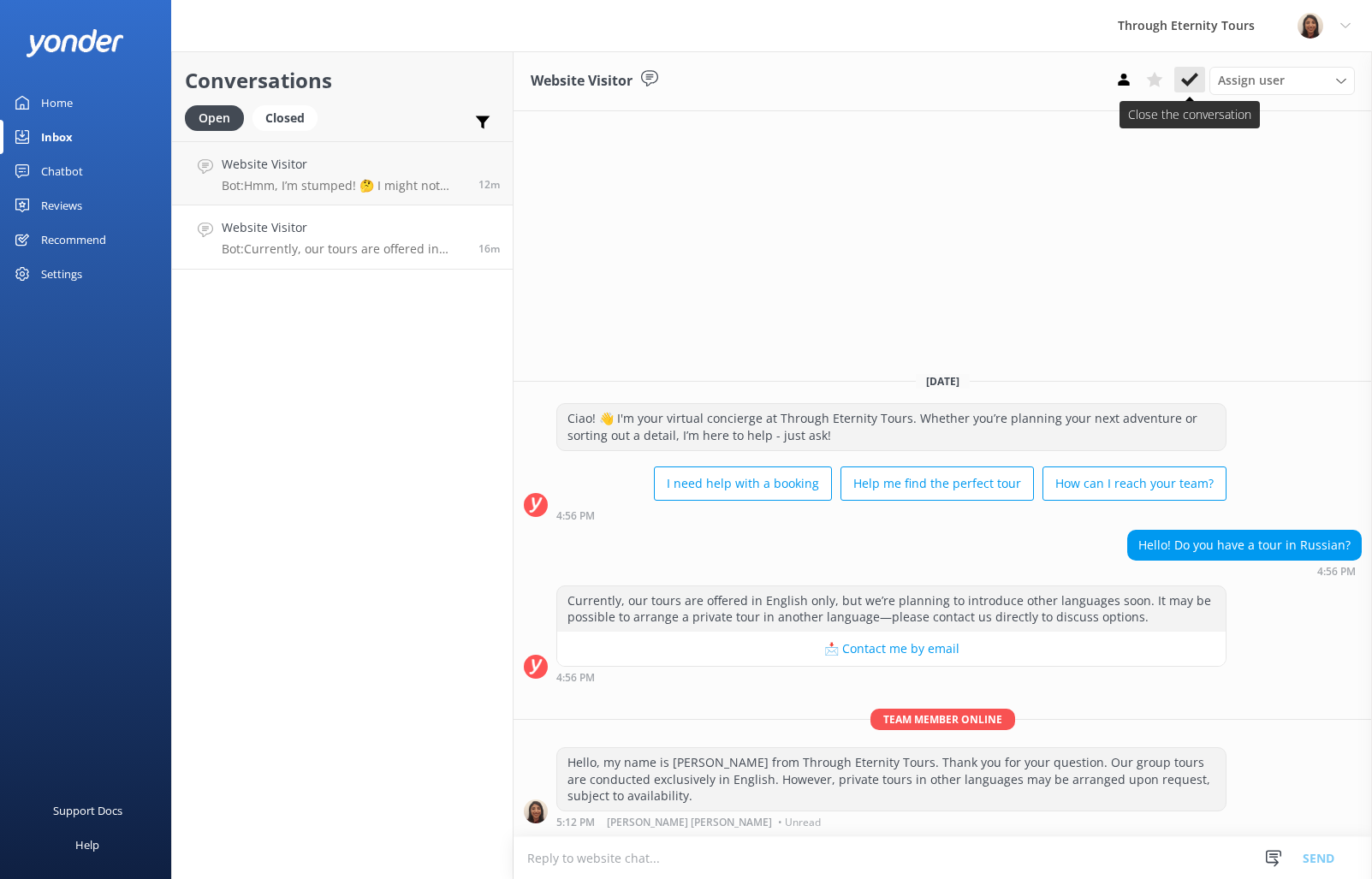
click at [1195, 91] on button at bounding box center [1189, 79] width 30 height 25
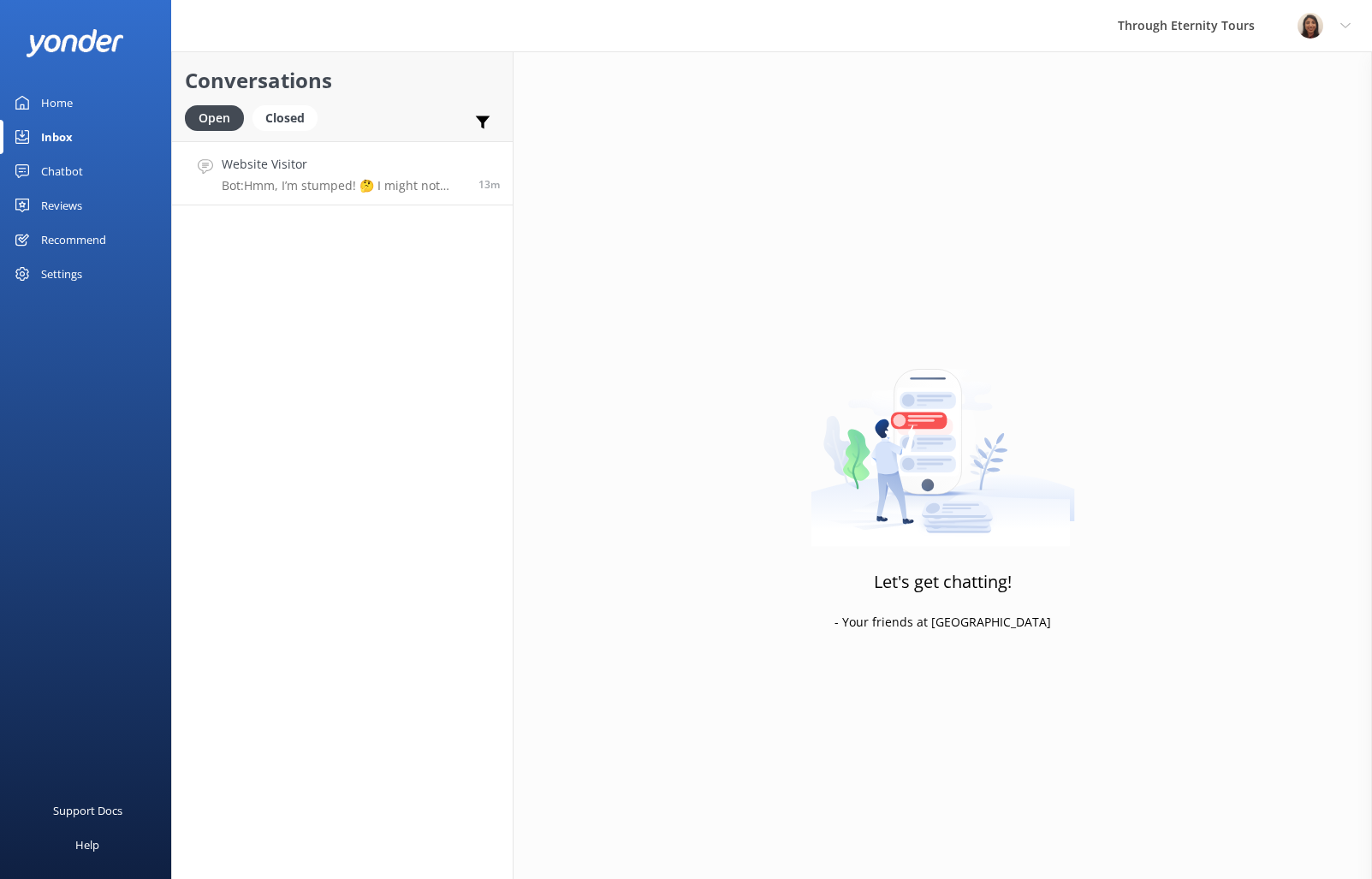
click at [270, 192] on link "Website Visitor Bot: Hmm, I’m stumped! 🤔 I might not have the answer to that on…" at bounding box center [341, 172] width 340 height 64
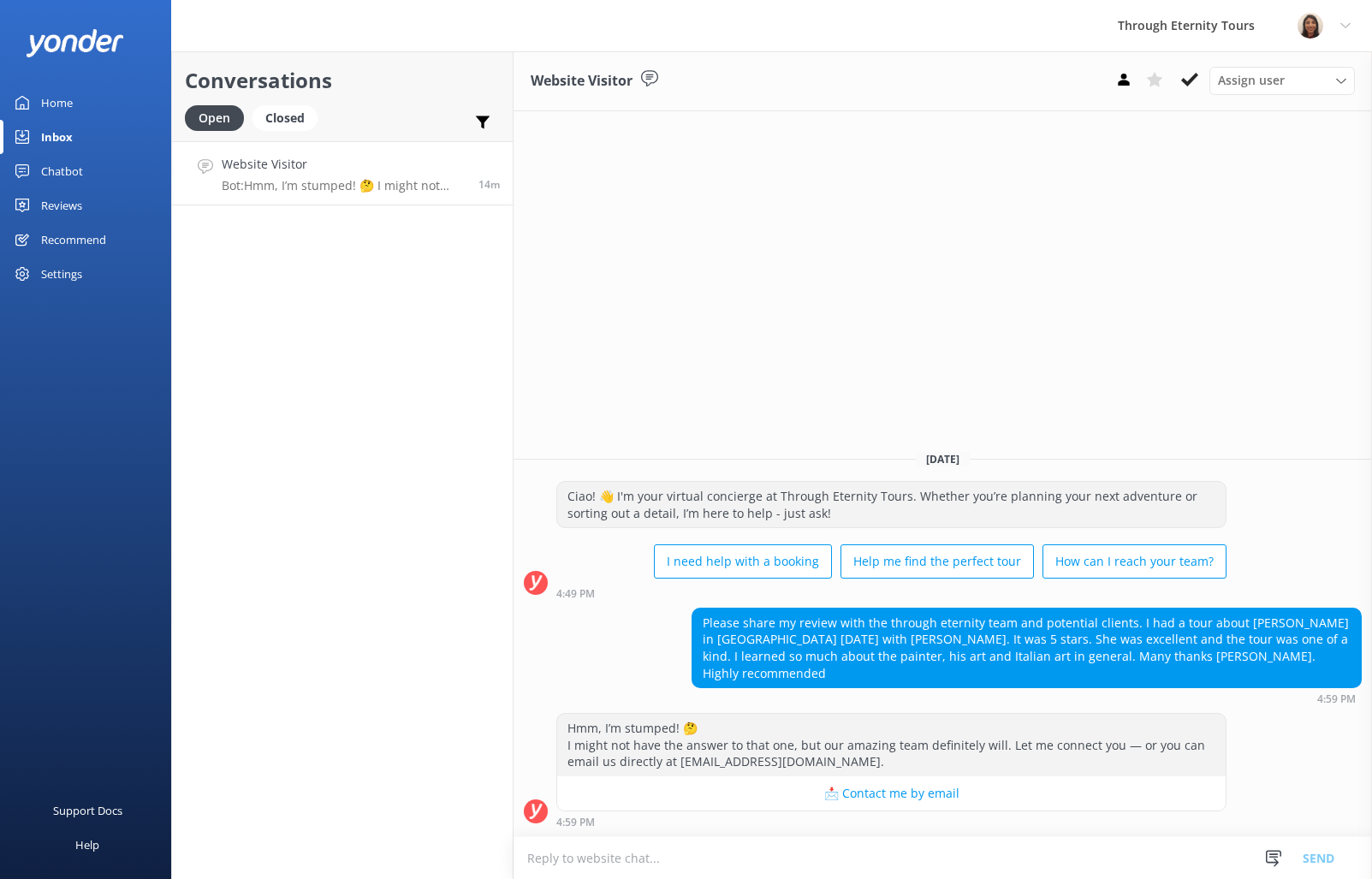
click at [355, 167] on h4 "Website Visitor" at bounding box center [343, 164] width 244 height 19
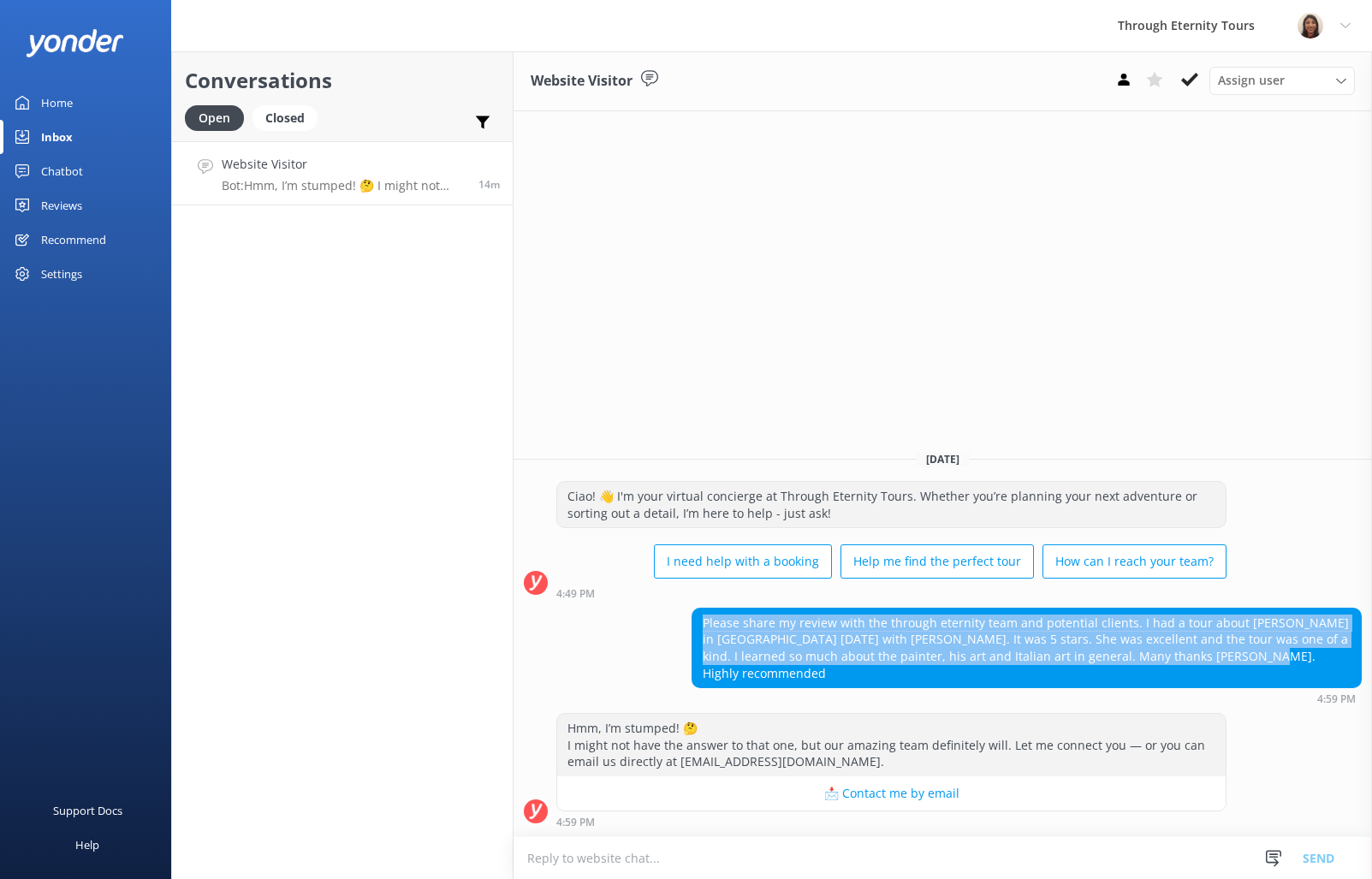
drag, startPoint x: 1206, startPoint y: 675, endPoint x: 847, endPoint y: 620, distance: 363.2
click at [847, 620] on div "Today Ciao! 👋 I'm your virtual concierge at Through Eternity Tours. Whether you…" at bounding box center [943, 636] width 858 height 400
copy div "Please share my review with the through eternity team and potential clients. I …"
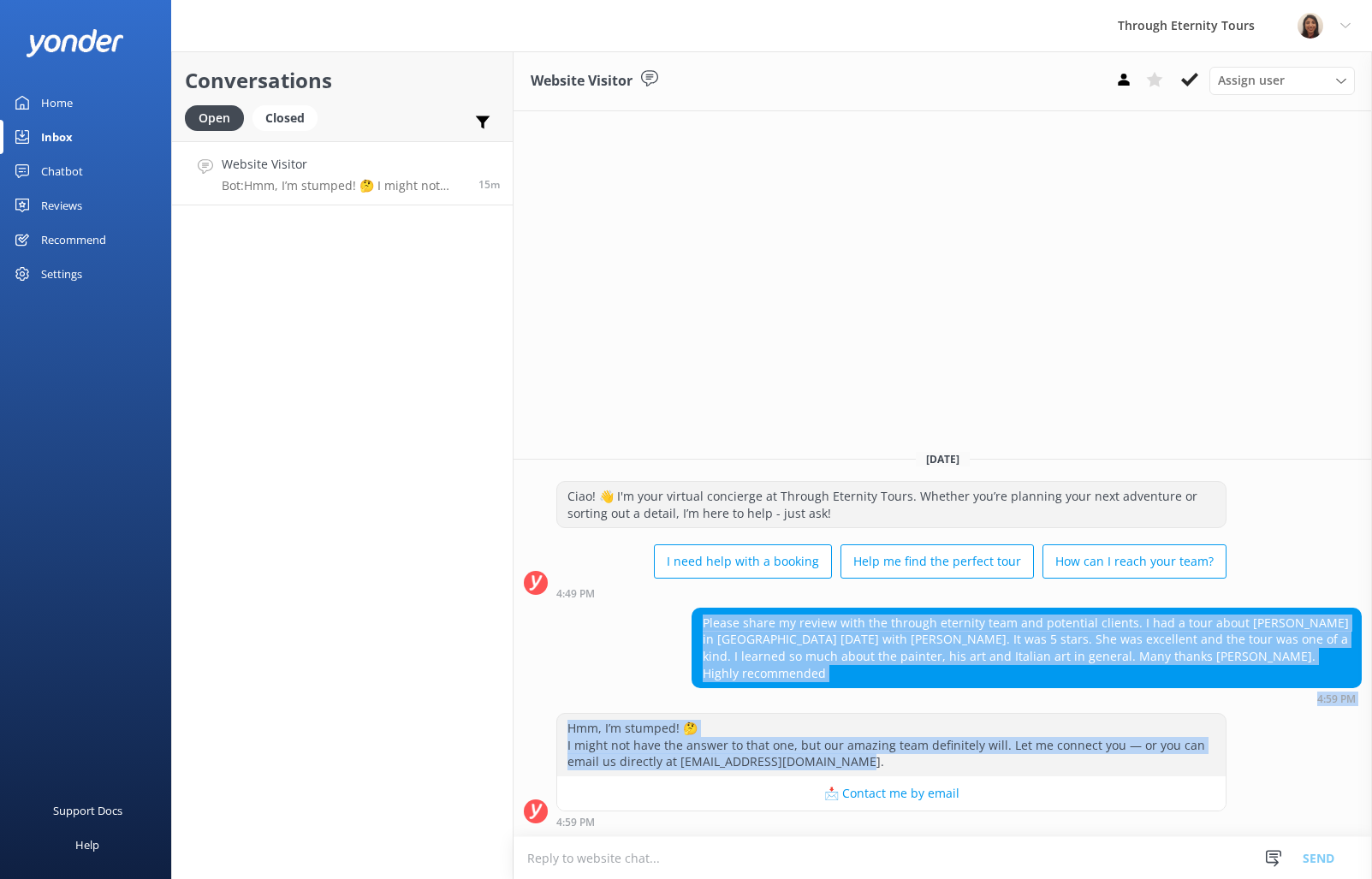
drag, startPoint x: 952, startPoint y: 765, endPoint x: 705, endPoint y: 629, distance: 282.0
click at [705, 629] on div "Today Ciao! 👋 I'm your virtual concierge at Through Eternity Tours. Whether you…" at bounding box center [943, 636] width 858 height 400
copy div "Please share my review with the through eternity team and potential clients. I …"
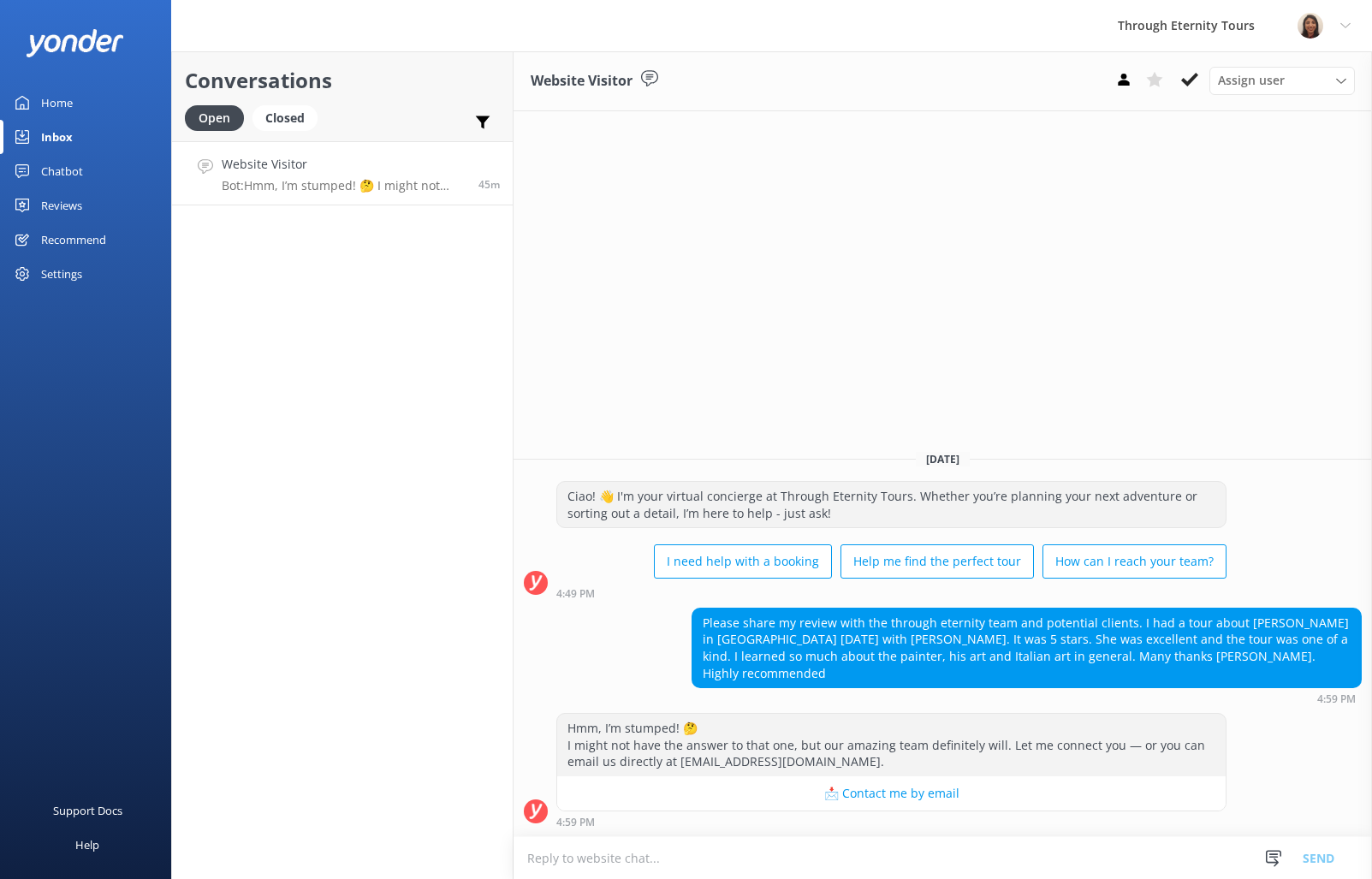
click at [639, 231] on div "Website Visitor Assign user Jennifer Justin Lorenzo Bettina Josephine Nadya Oks…" at bounding box center [943, 464] width 858 height 827
click at [71, 91] on div "Home" at bounding box center [57, 102] width 31 height 34
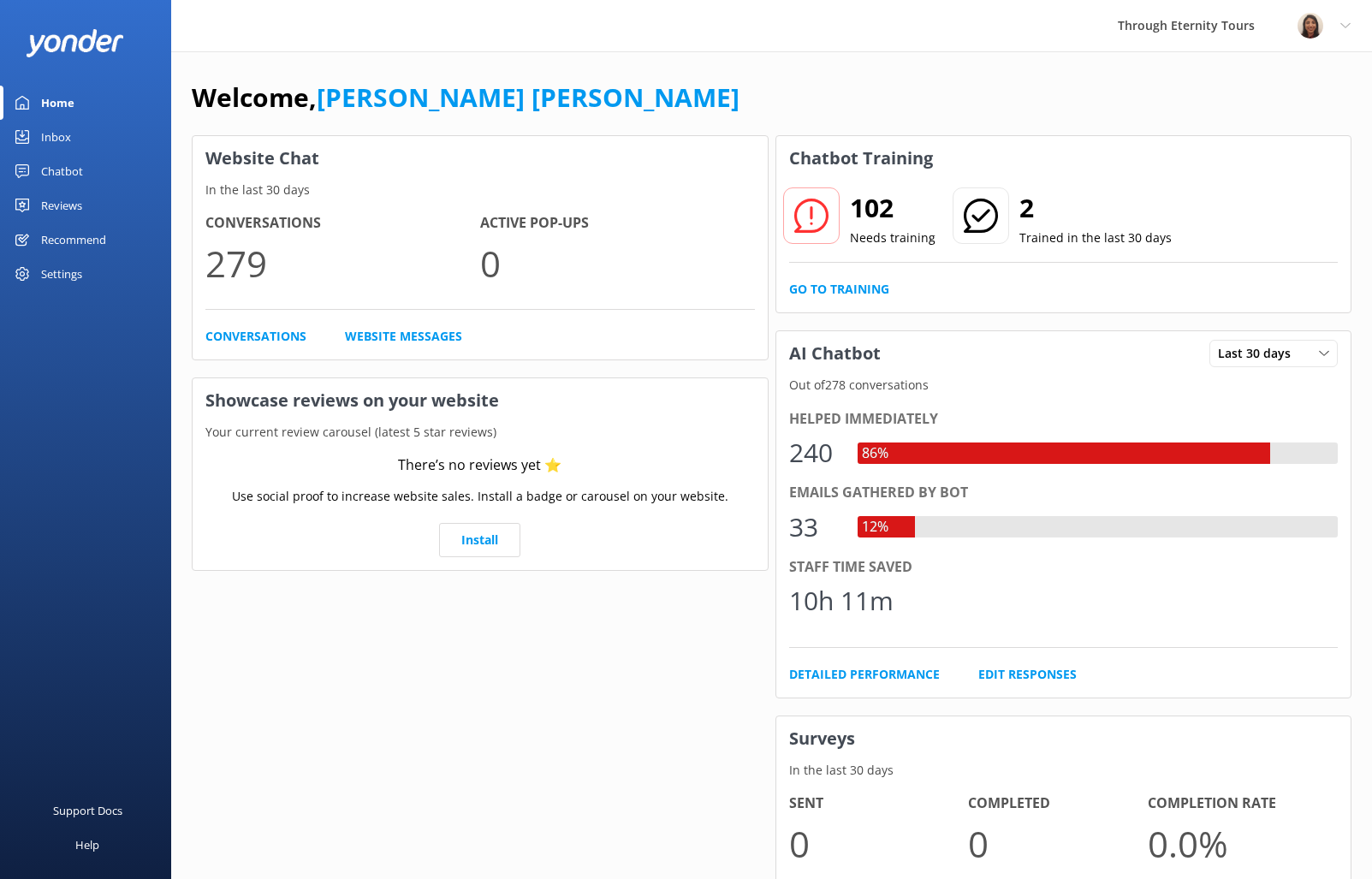
click at [57, 147] on div "Inbox" at bounding box center [56, 136] width 30 height 34
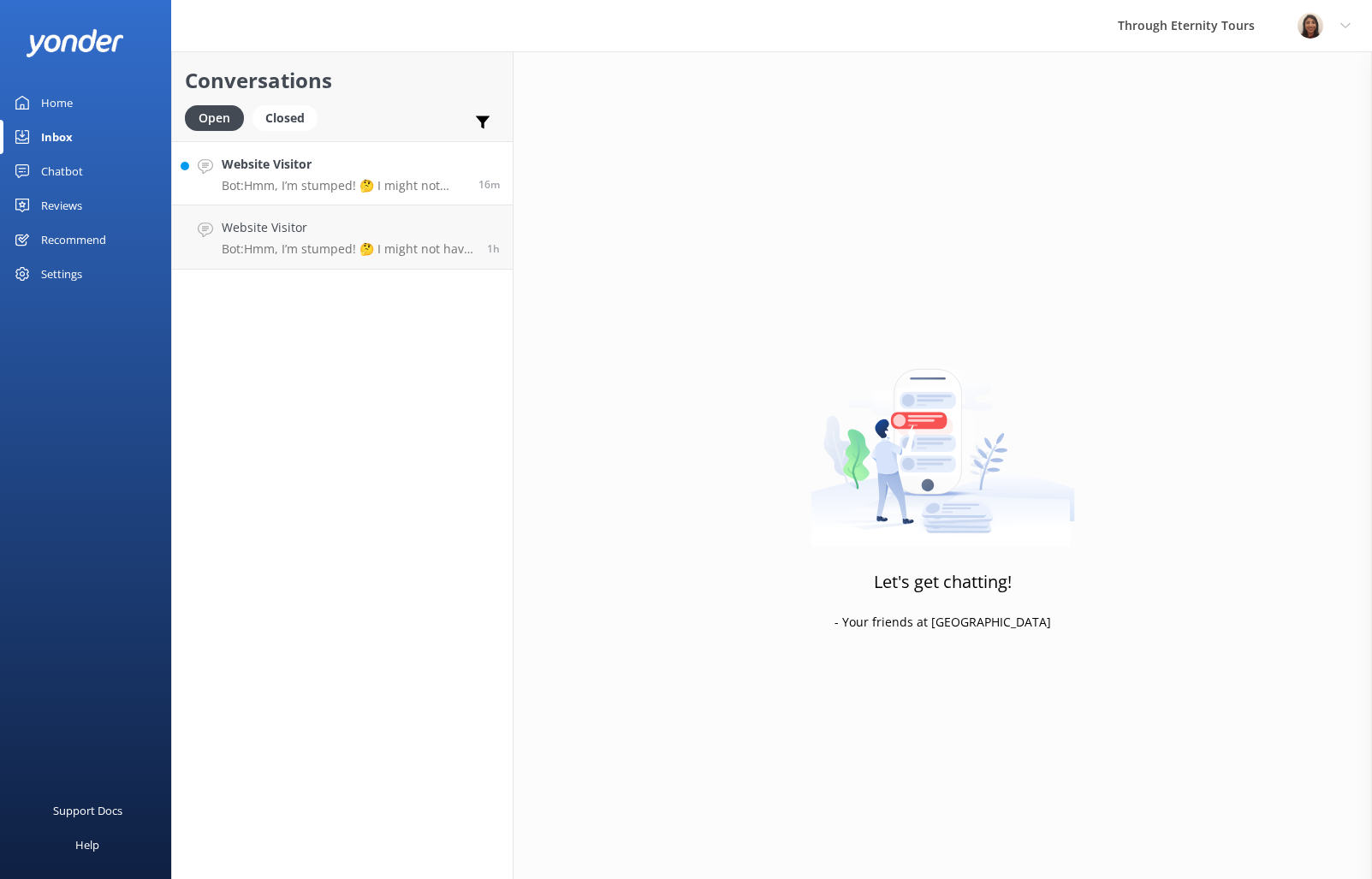
drag, startPoint x: 368, startPoint y: 193, endPoint x: 357, endPoint y: 189, distance: 11.7
click at [368, 193] on link "Website Visitor Bot: Hmm, I’m stumped! 🤔 I might not have the answer to that on…" at bounding box center [341, 172] width 340 height 64
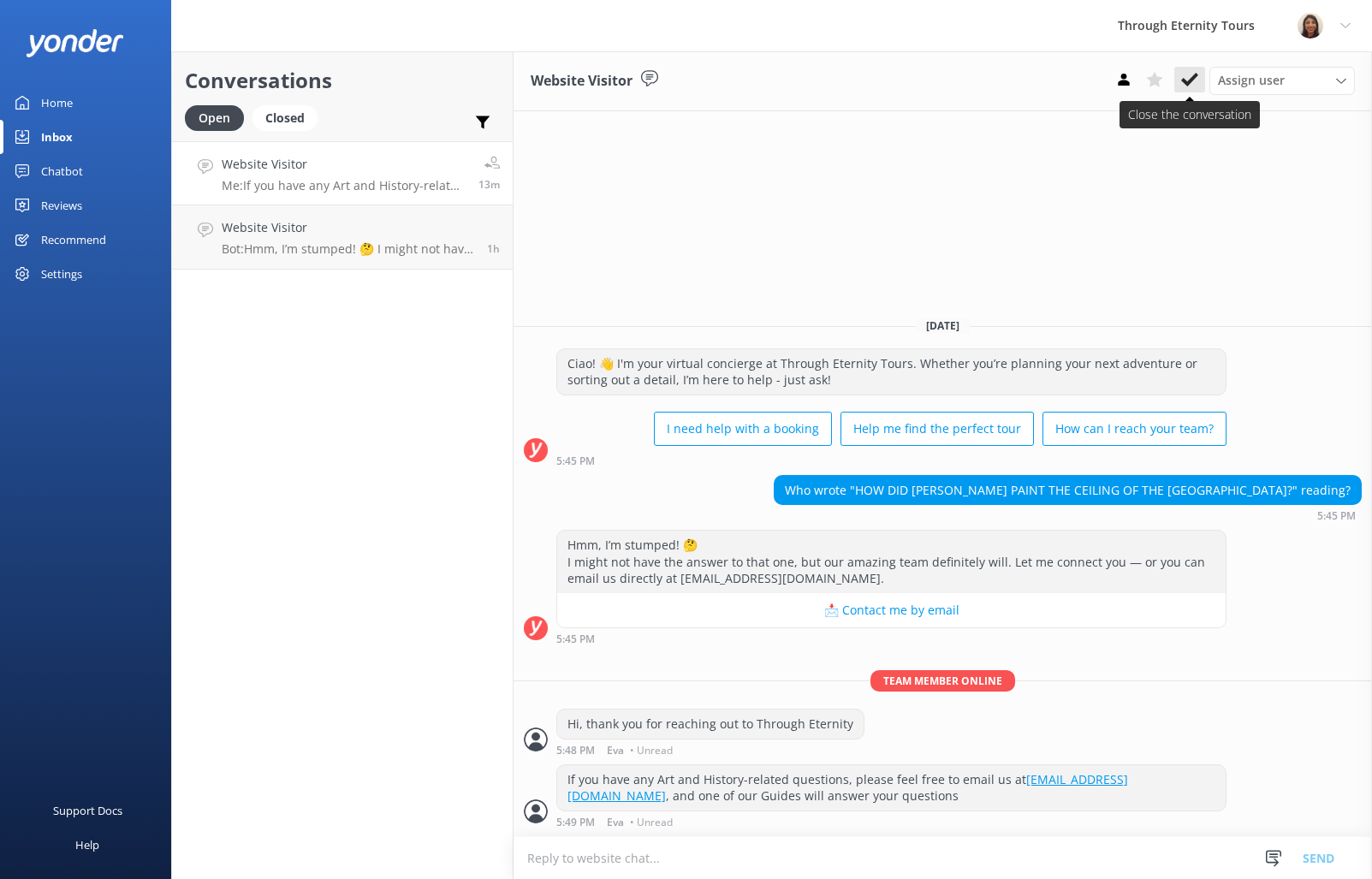
click at [1194, 83] on icon at bounding box center [1189, 78] width 17 height 17
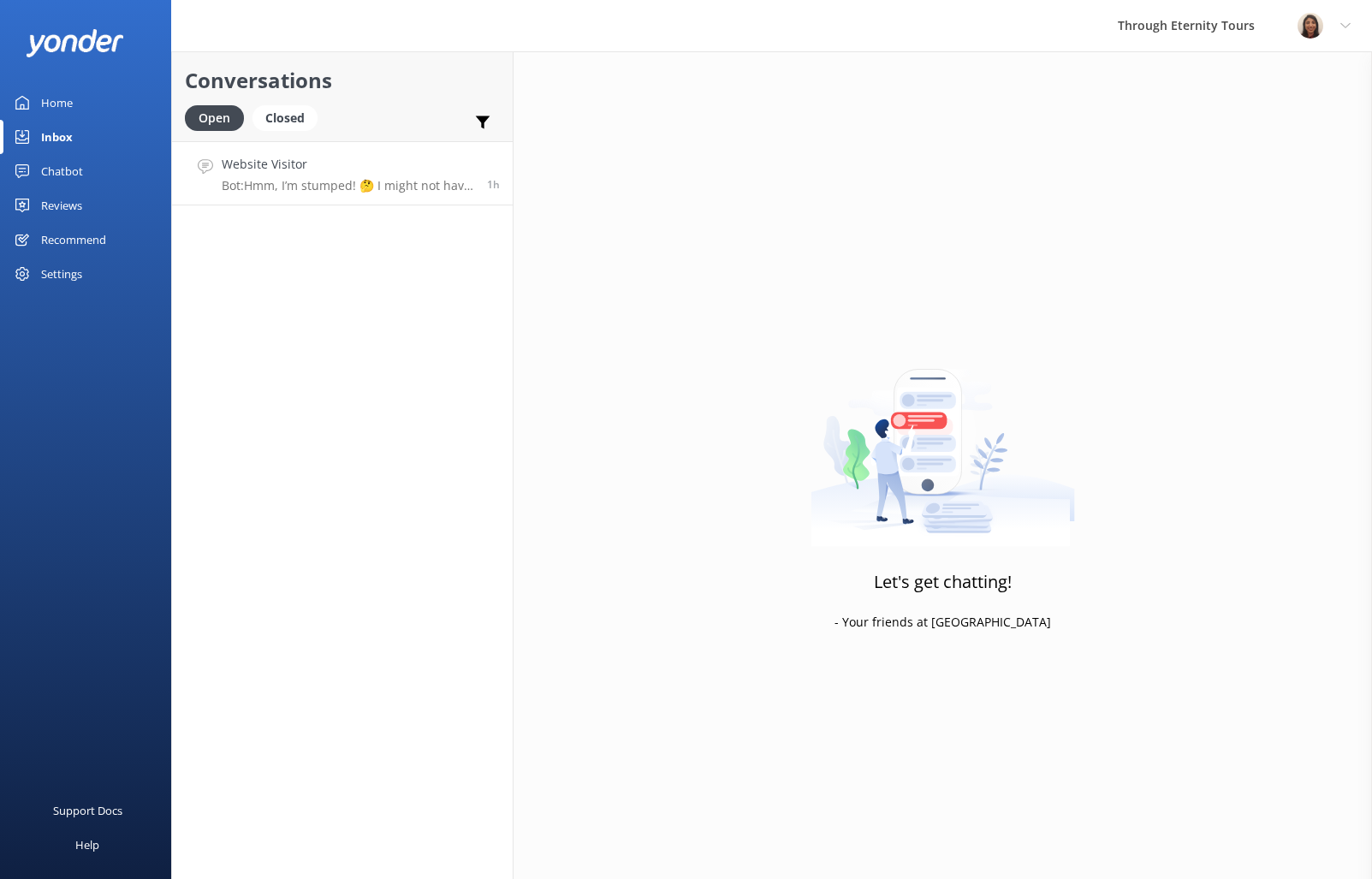
click at [295, 171] on h4 "Website Visitor" at bounding box center [348, 164] width 253 height 19
